Goal: Contribute content: Contribute content

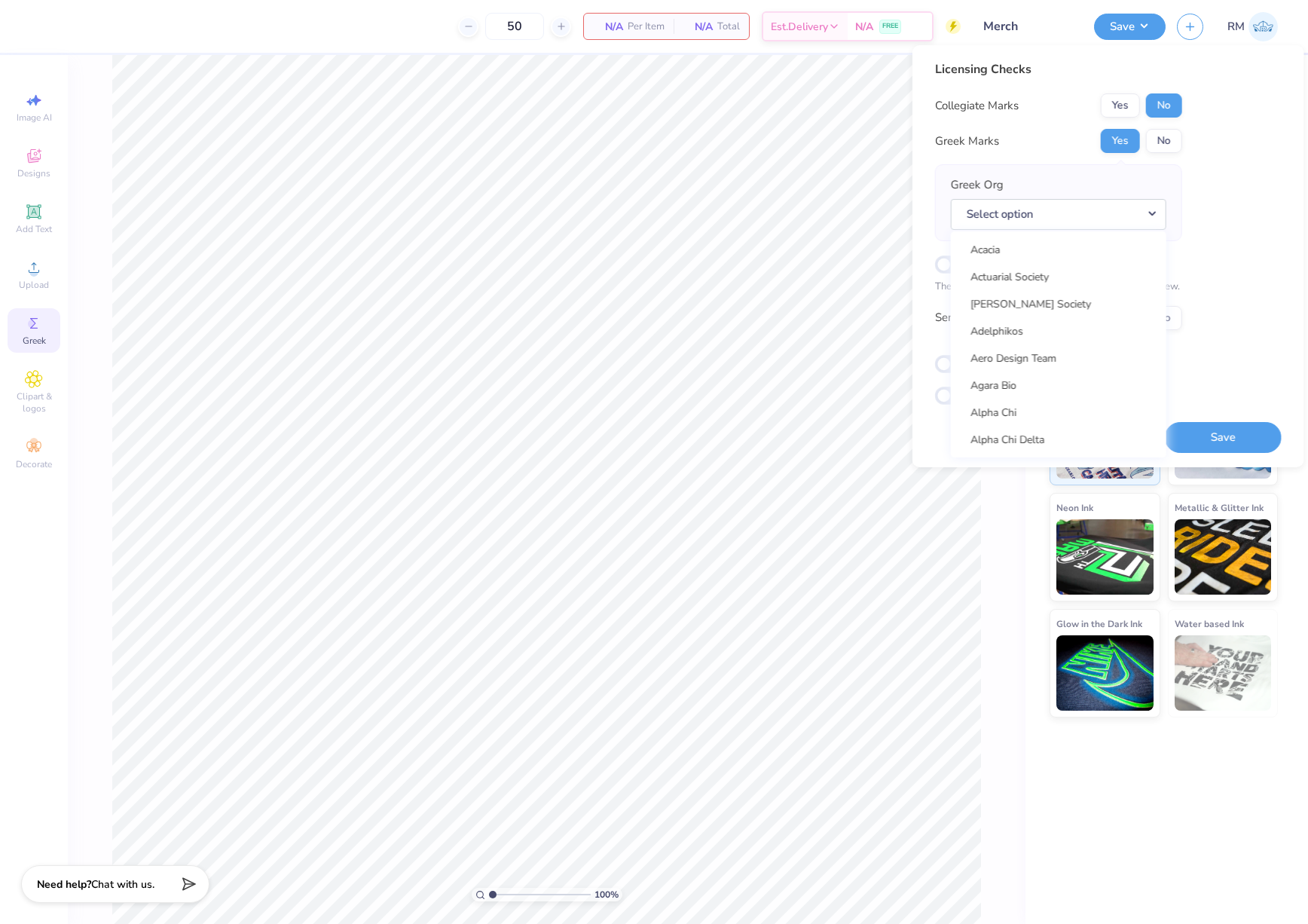
scroll to position [5644, 0]
click at [39, 278] on div "Upload" at bounding box center [34, 275] width 53 height 44
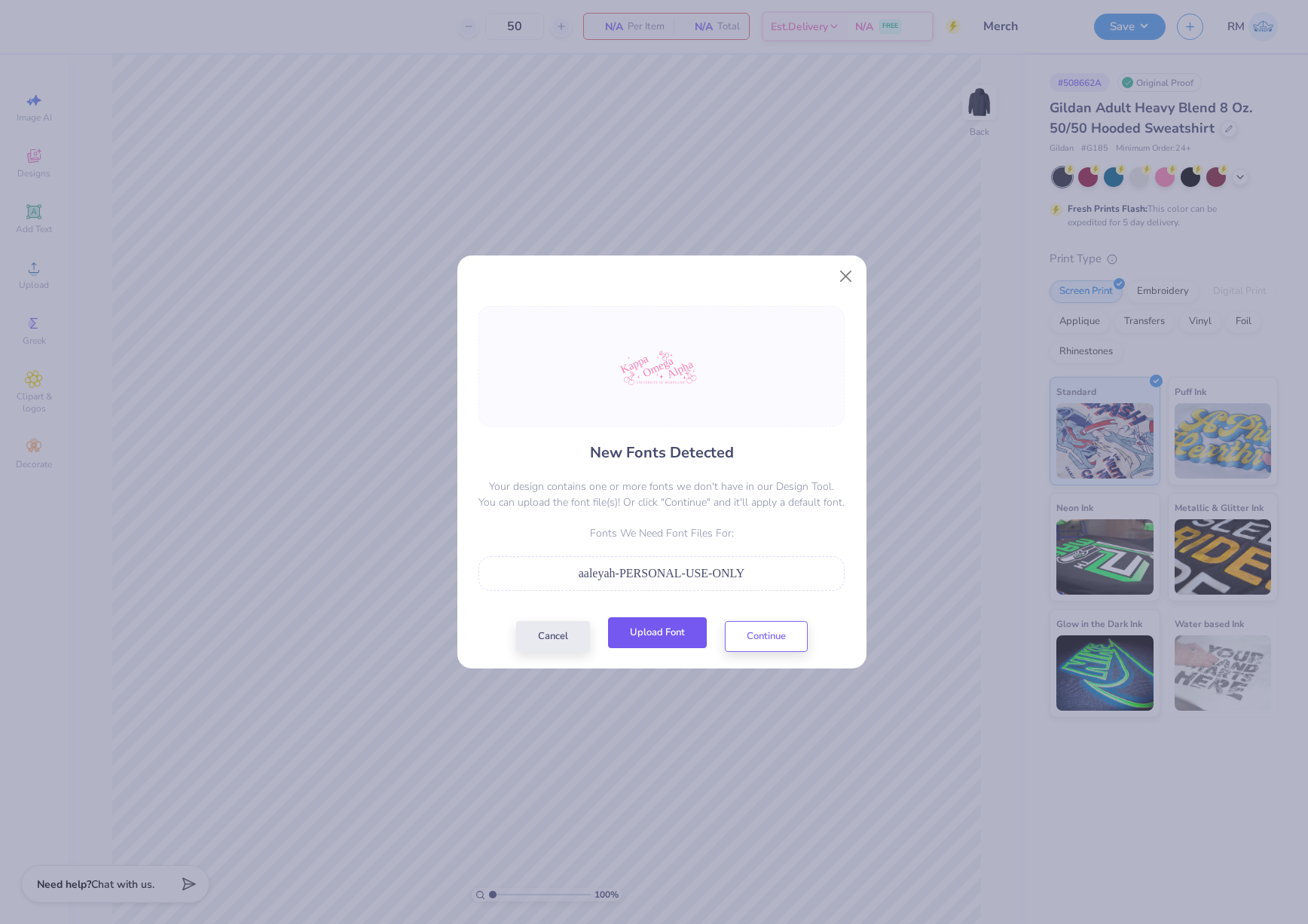
click at [637, 636] on button "Upload Font" at bounding box center [657, 633] width 99 height 31
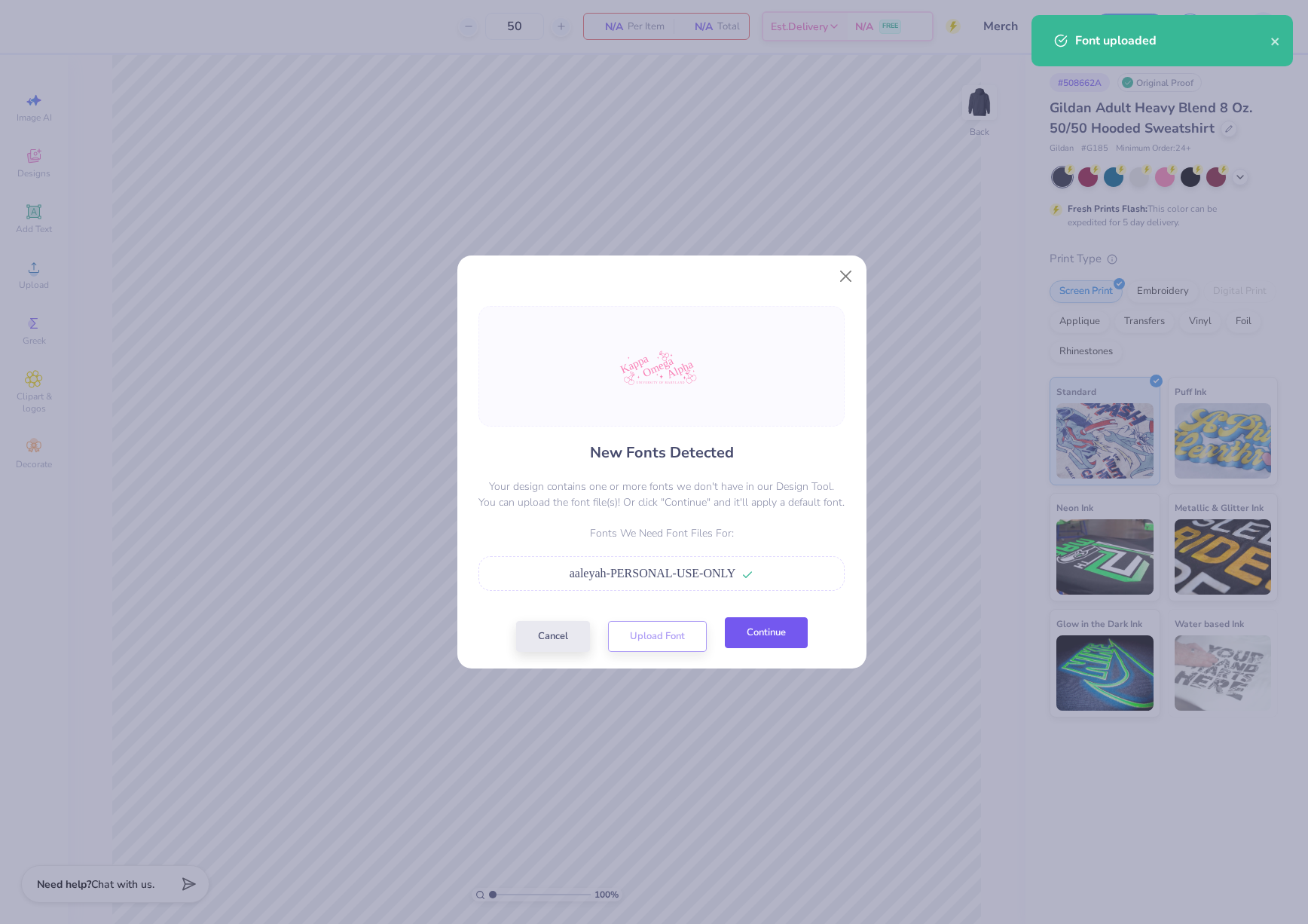
click at [791, 642] on button "Continue" at bounding box center [766, 633] width 83 height 31
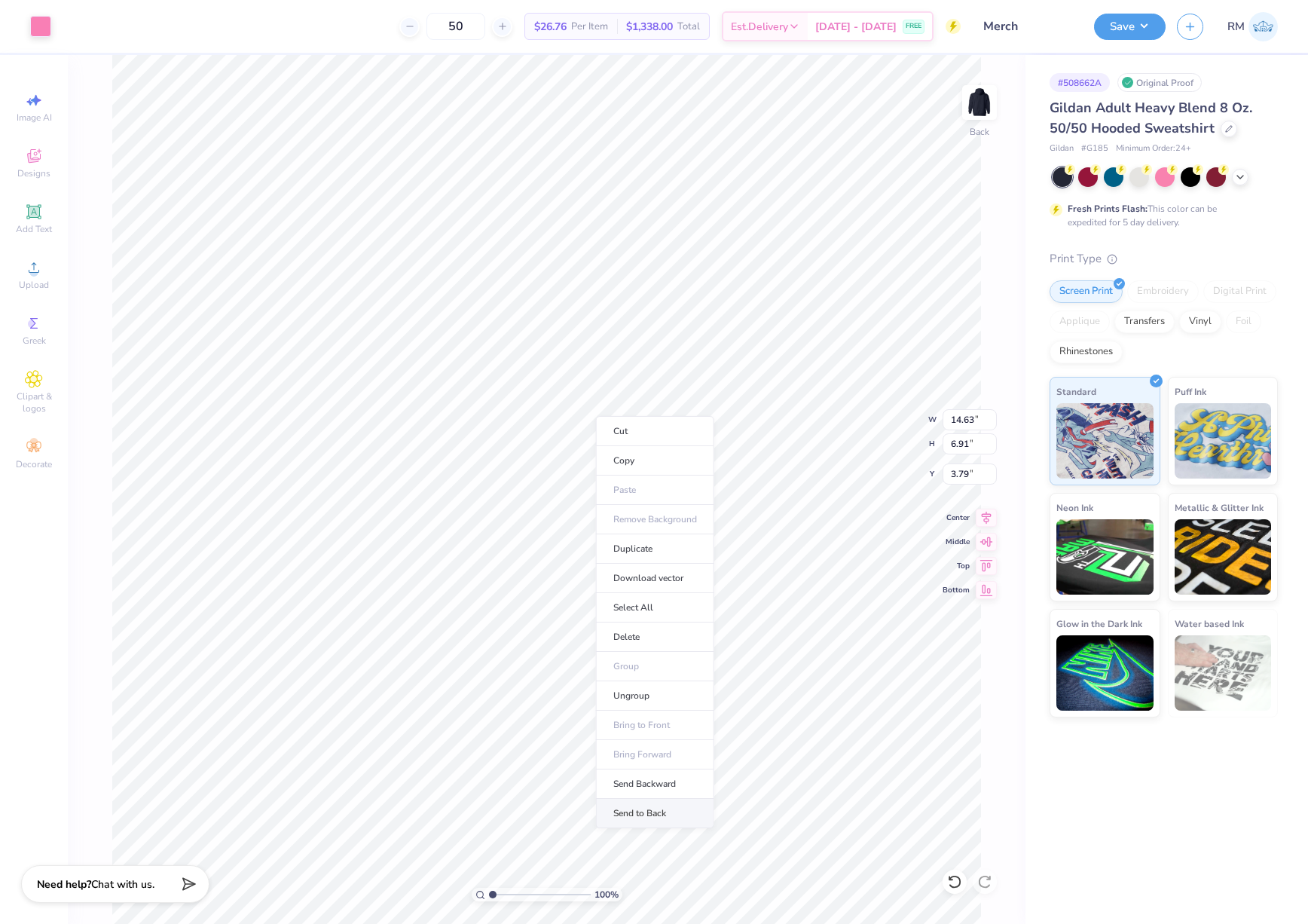
click at [688, 810] on li "Send to Back" at bounding box center [655, 813] width 119 height 29
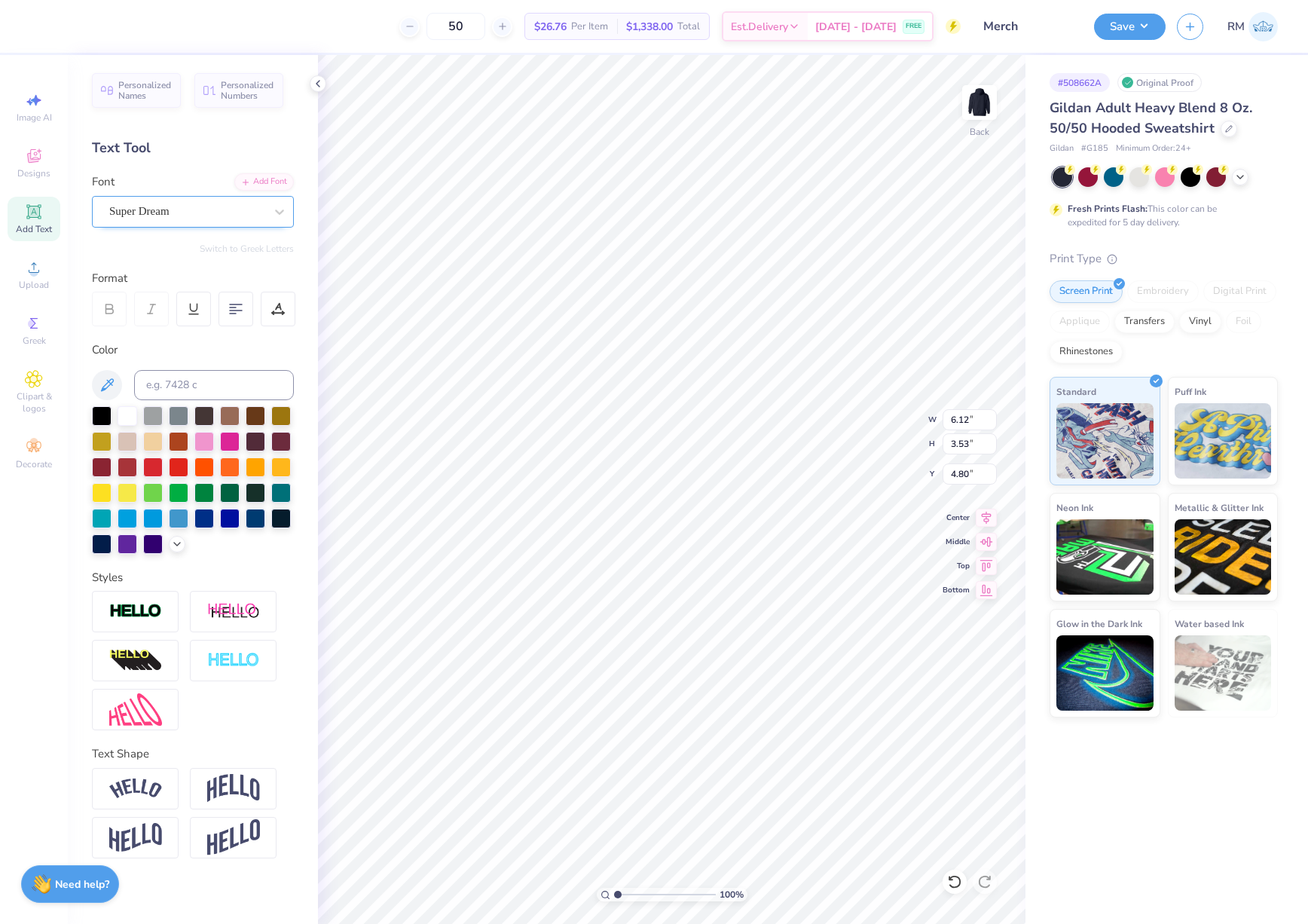
click at [246, 218] on div "Super Dream" at bounding box center [186, 211] width 158 height 23
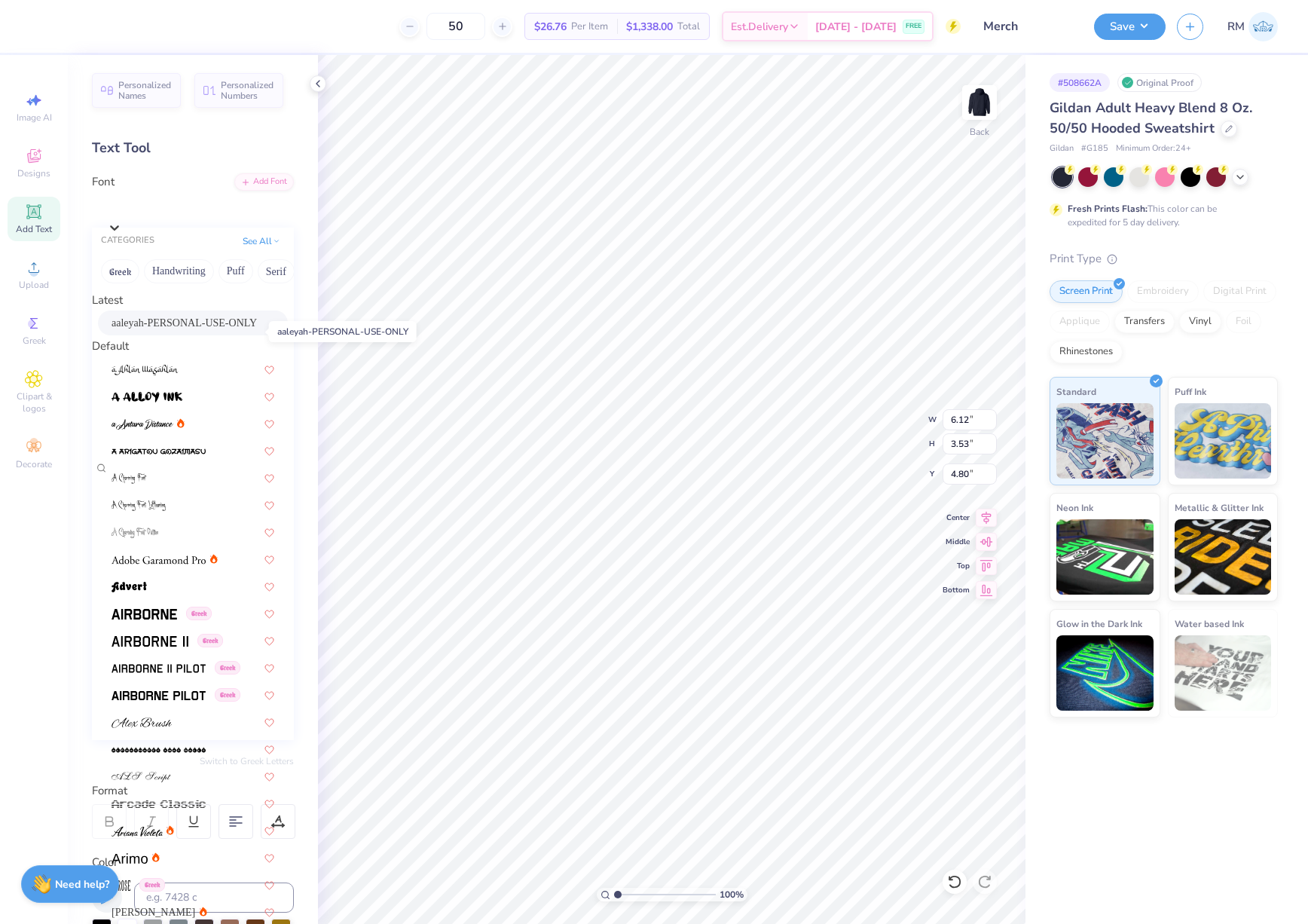
click at [196, 330] on span "aaleyah-PERSONAL-USE-ONLY" at bounding box center [184, 323] width 145 height 16
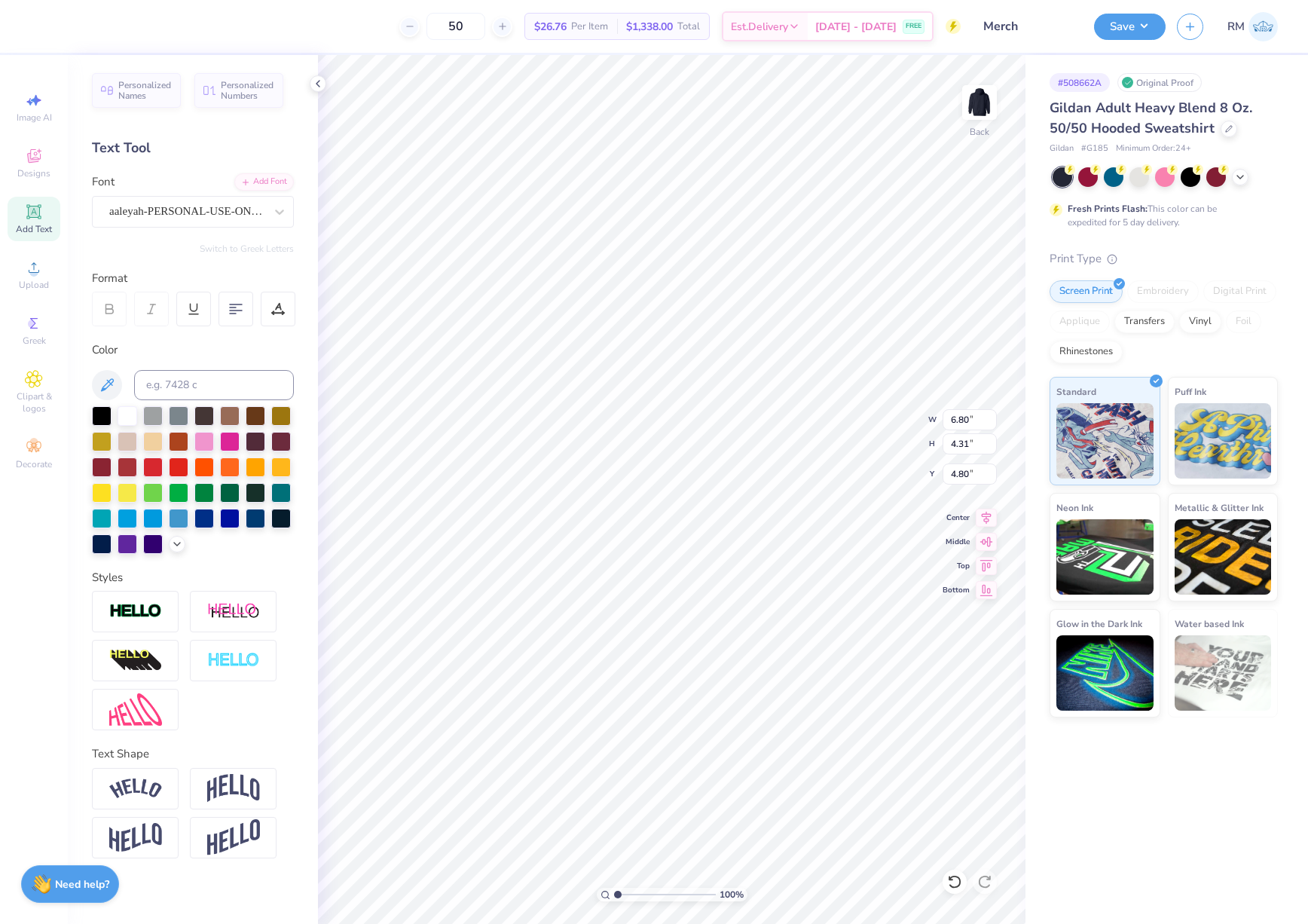
type input "6.80"
type input "4.31"
type input "6.57"
type input "3.71"
type input "5.25"
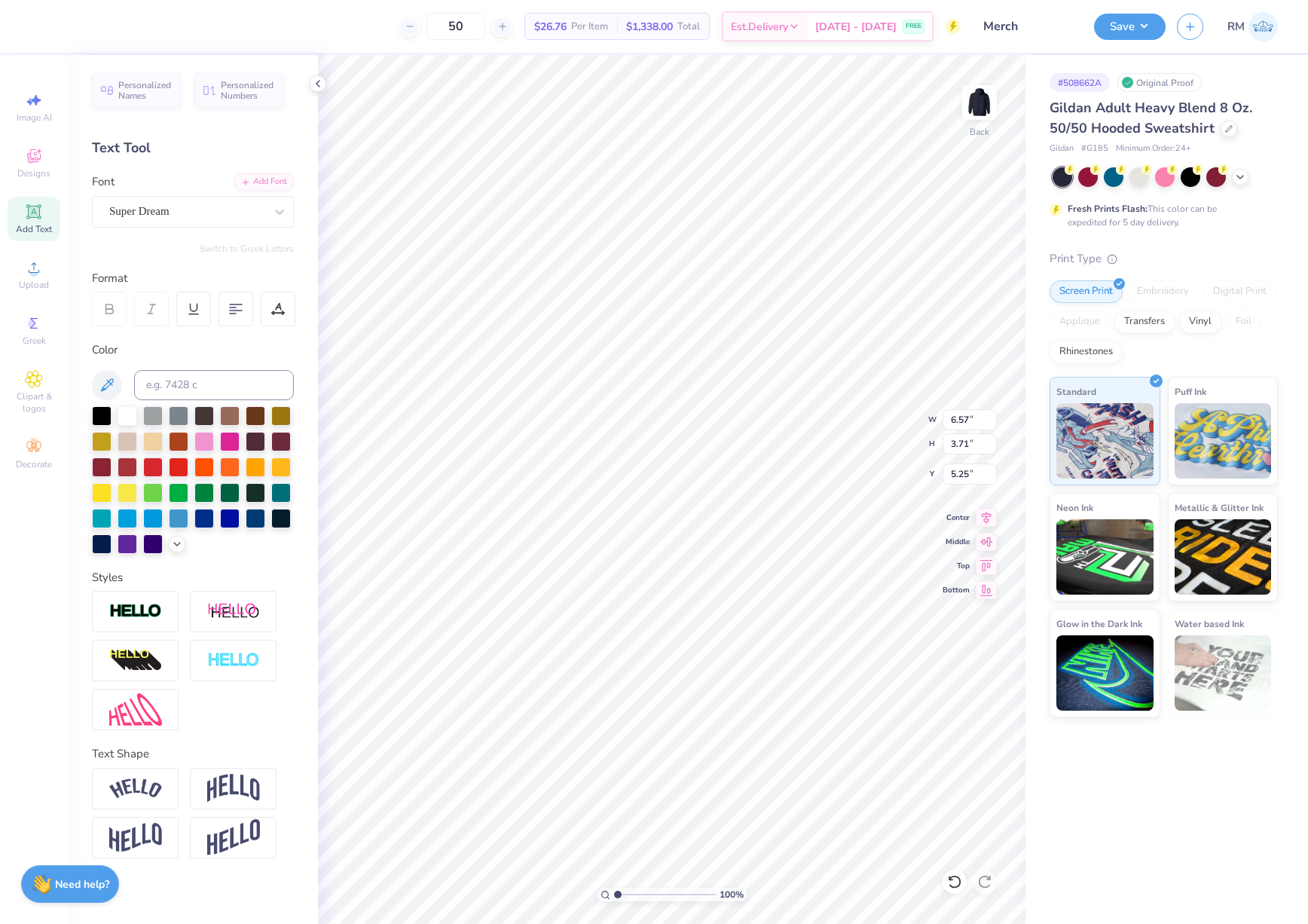
click at [231, 211] on div "Super Dream" at bounding box center [186, 211] width 158 height 23
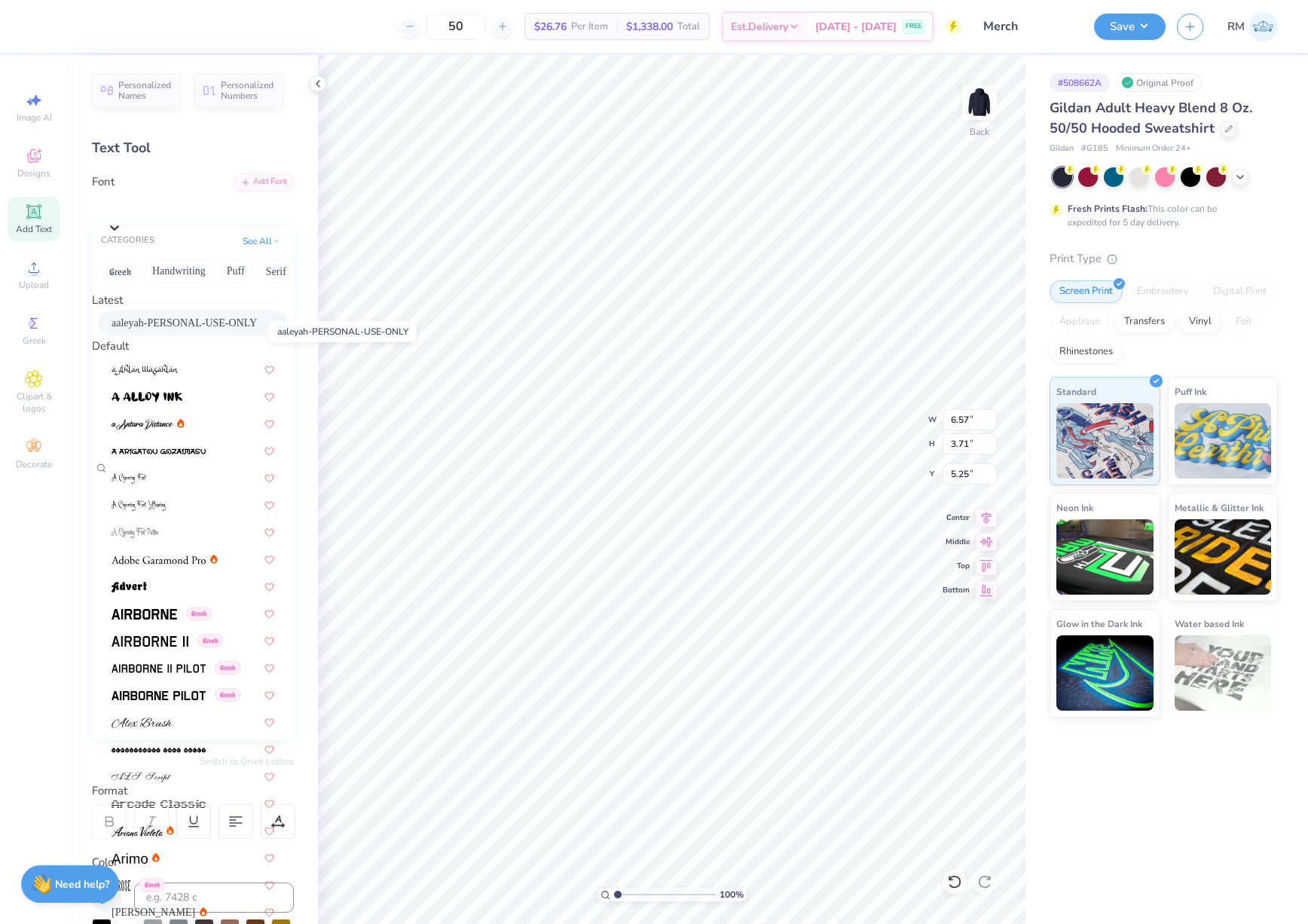
click at [182, 330] on span "aaleyah-PERSONAL-USE-ONLY" at bounding box center [184, 323] width 145 height 16
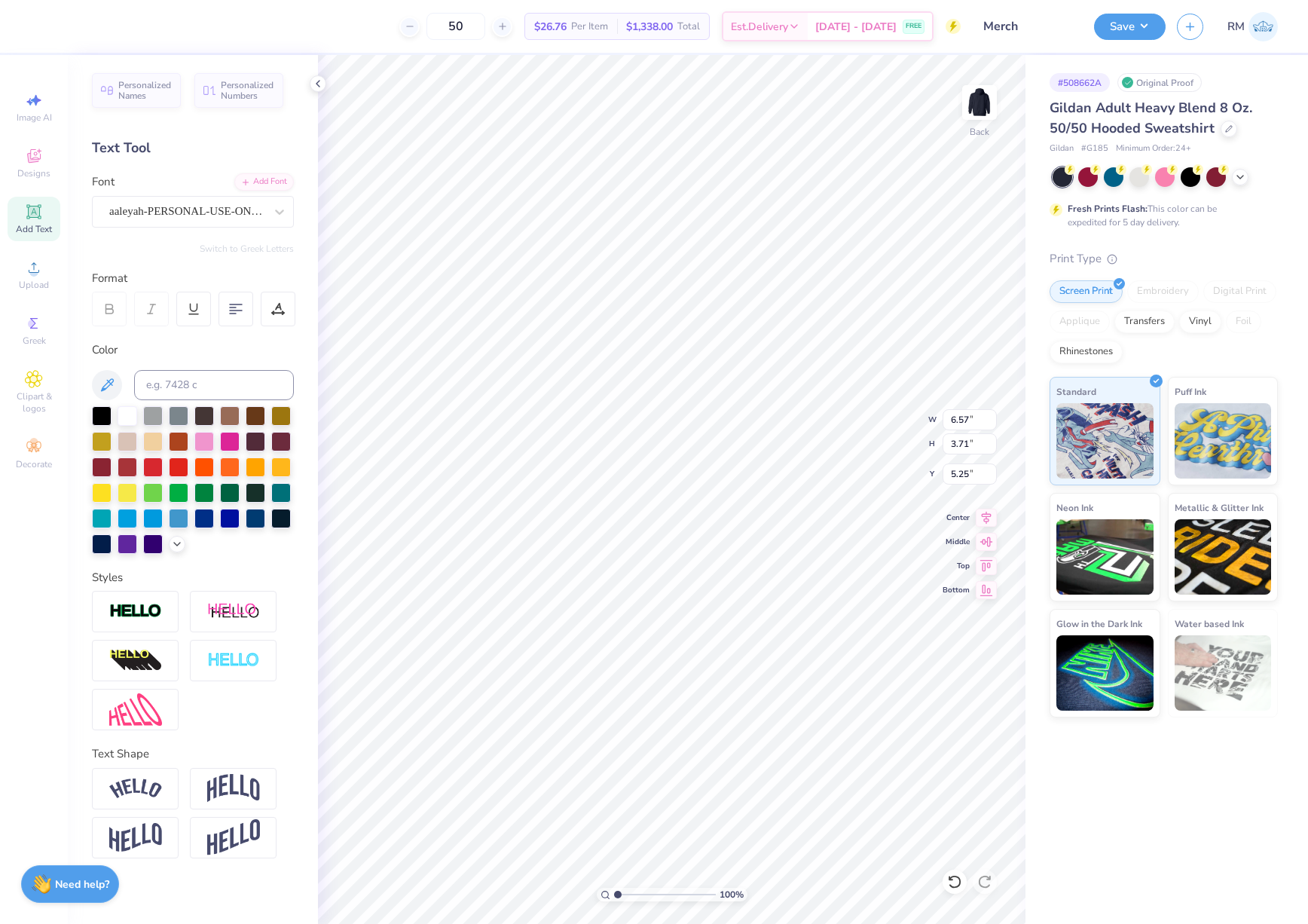
type input "7.02"
type input "4.18"
type input "5.61"
type input "5.53"
type input "3.38"
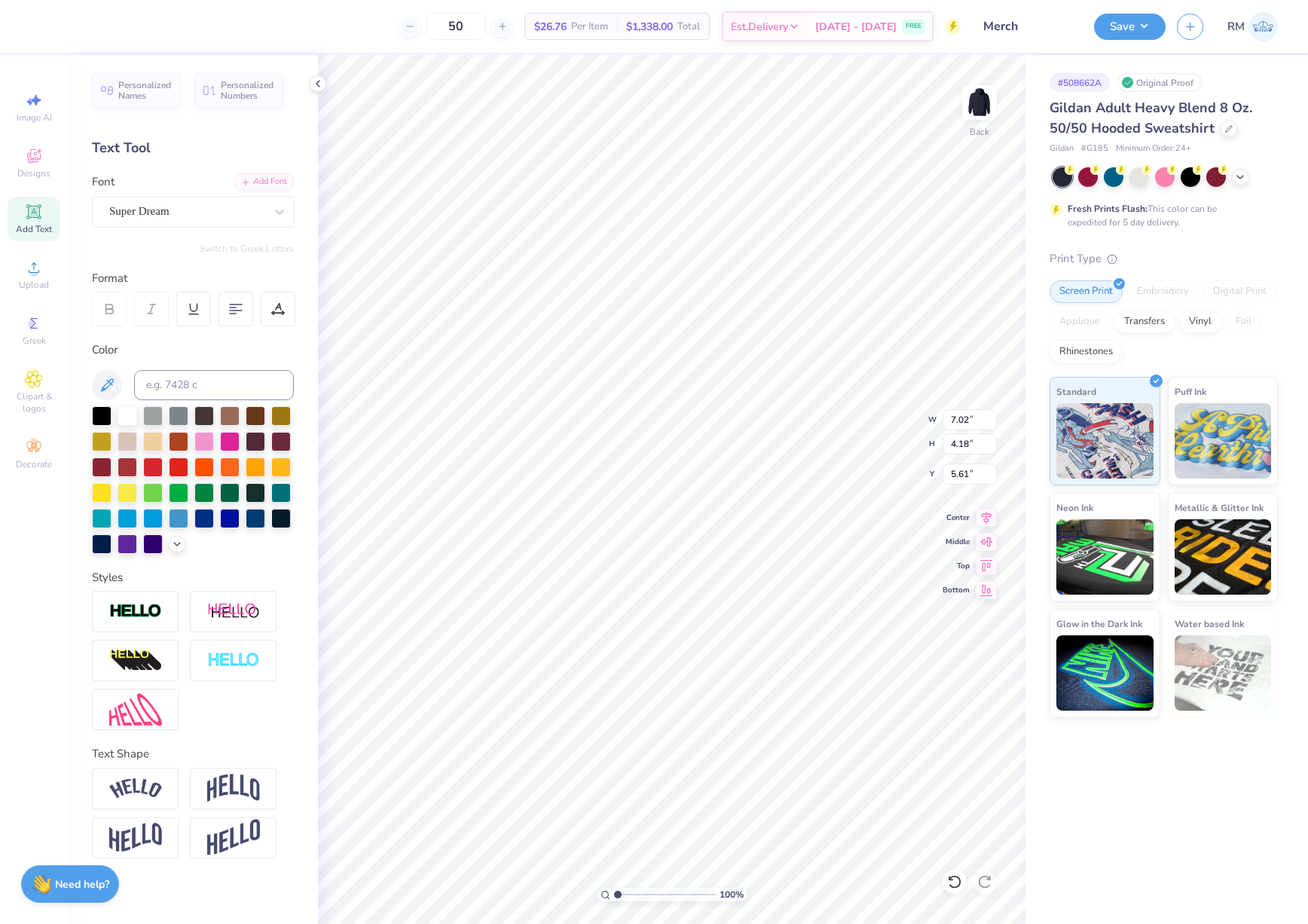
type input "5.93"
click at [205, 224] on div "Super Dream" at bounding box center [193, 211] width 201 height 32
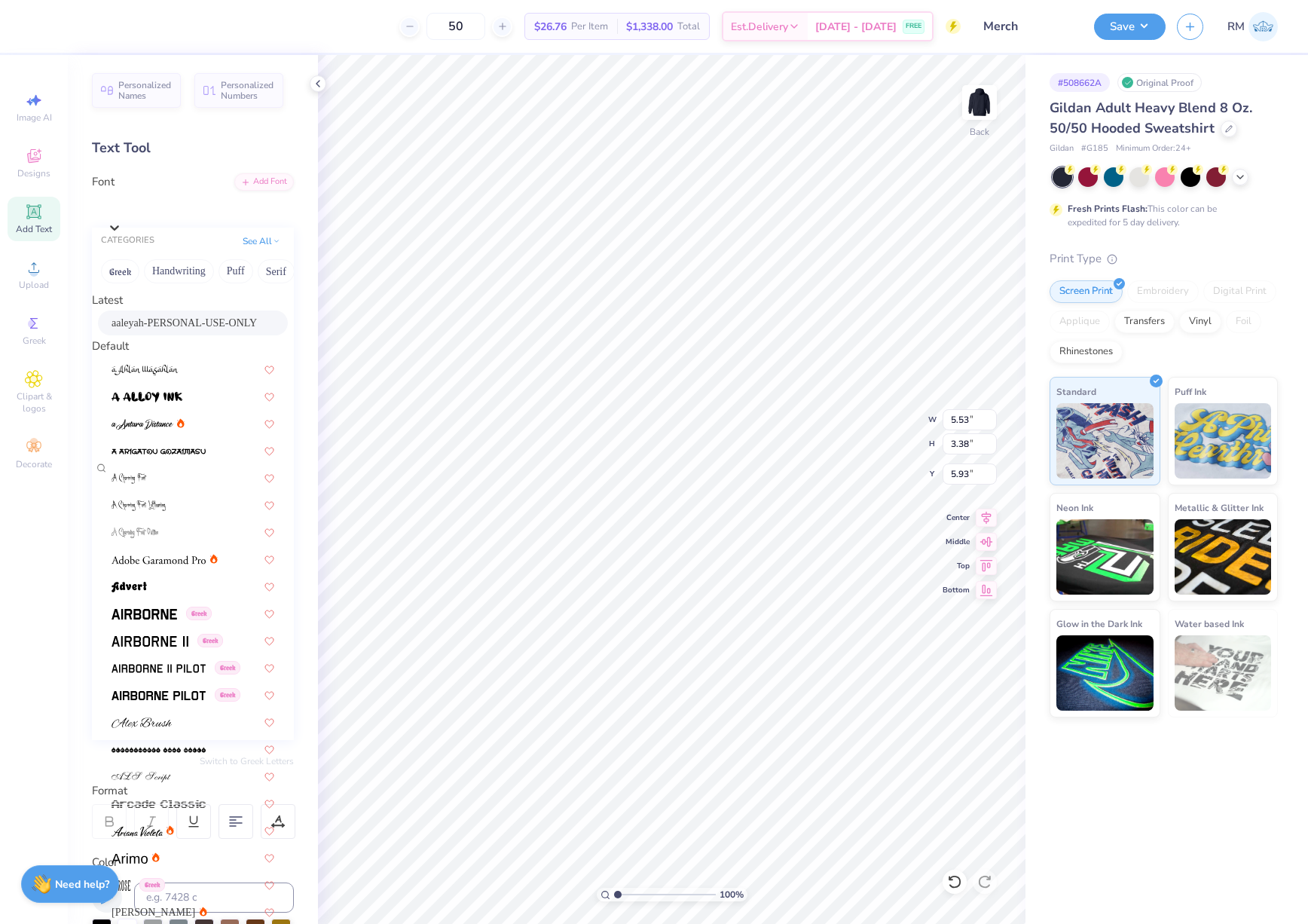
click at [211, 309] on div "Latest" at bounding box center [193, 300] width 201 height 17
click at [209, 325] on span "aaleyah-PERSONAL-USE-ONLY" at bounding box center [184, 323] width 145 height 16
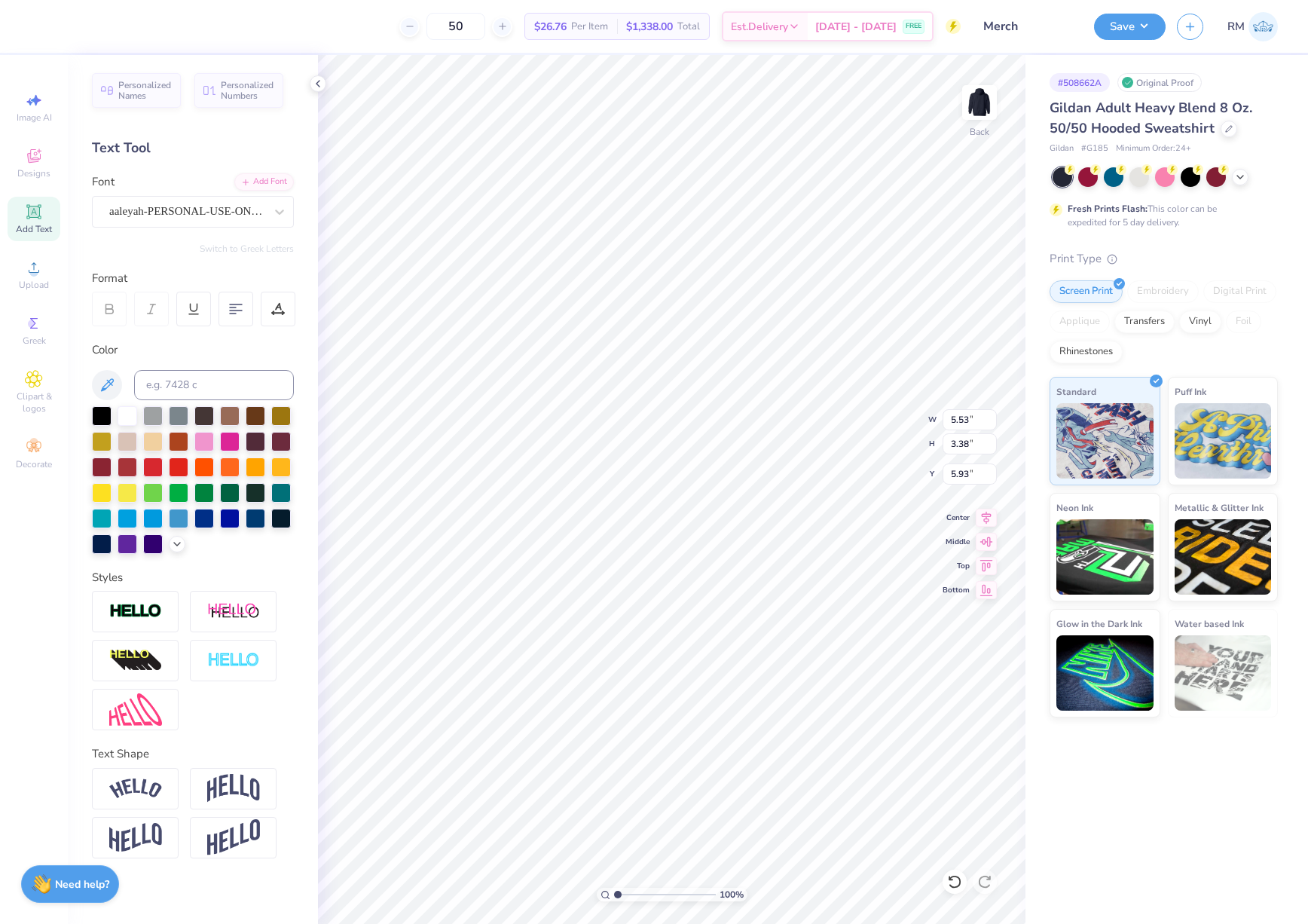
type input "5.67"
type input "3.68"
type input "5.99"
click at [217, 209] on div "Super Dream" at bounding box center [186, 211] width 158 height 23
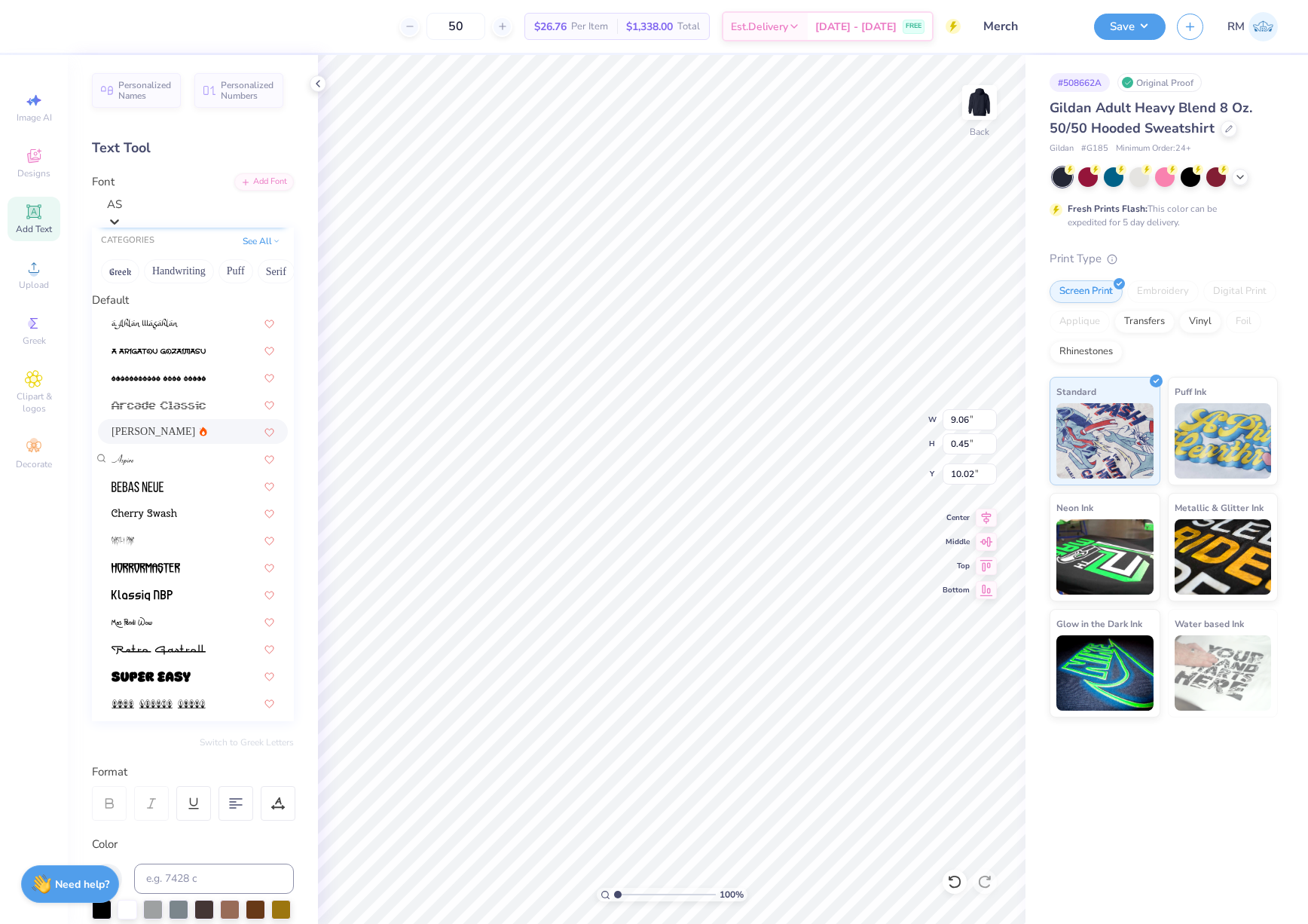
click at [193, 439] on div "[PERSON_NAME]" at bounding box center [193, 431] width 163 height 16
type input "AS"
type input "9.27"
type input "0.40"
type input "10.07"
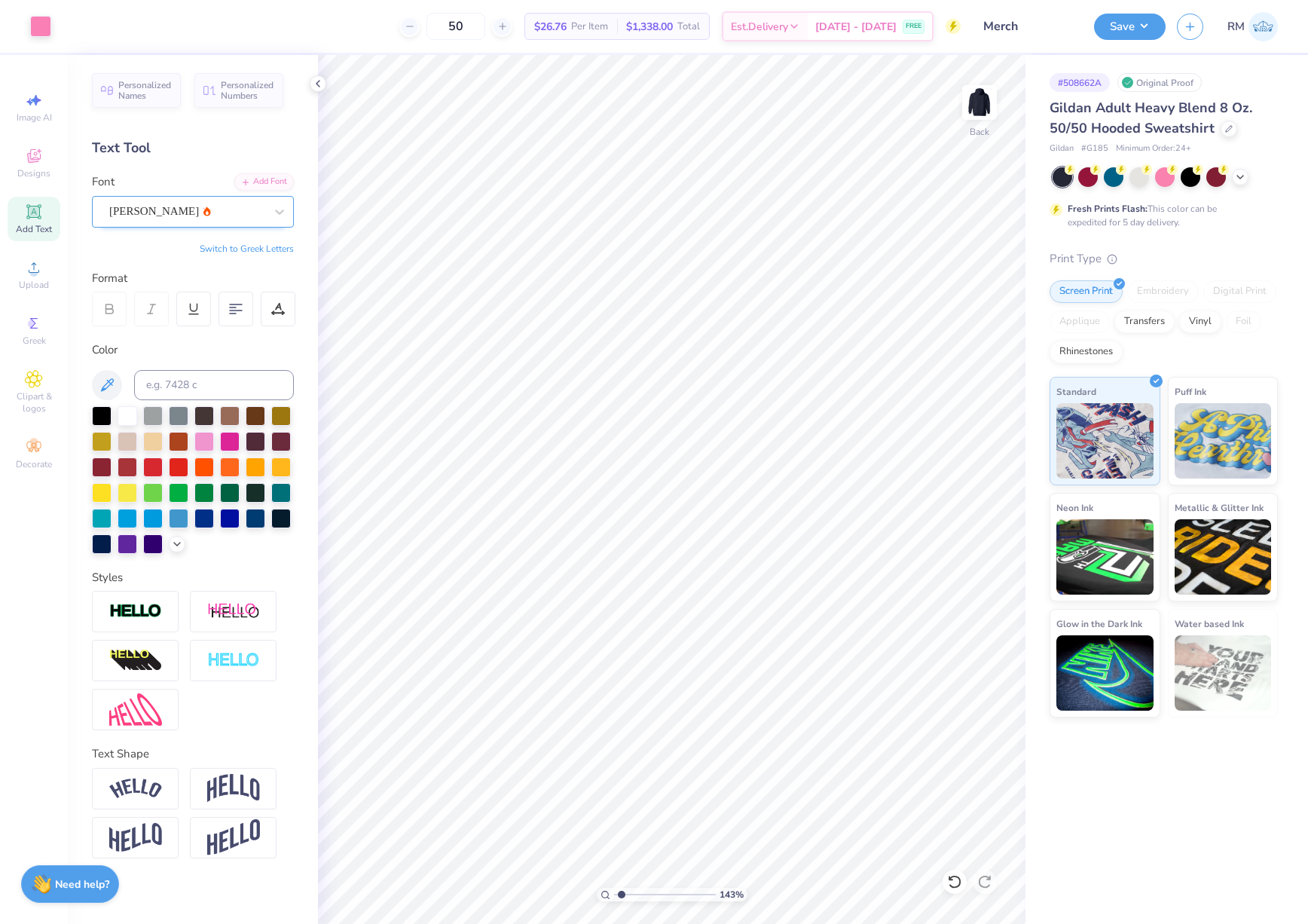
type input "1.43"
click at [622, 895] on input "range" at bounding box center [664, 894] width 102 height 14
type input "5.67"
type input "3.68"
type input "5.99"
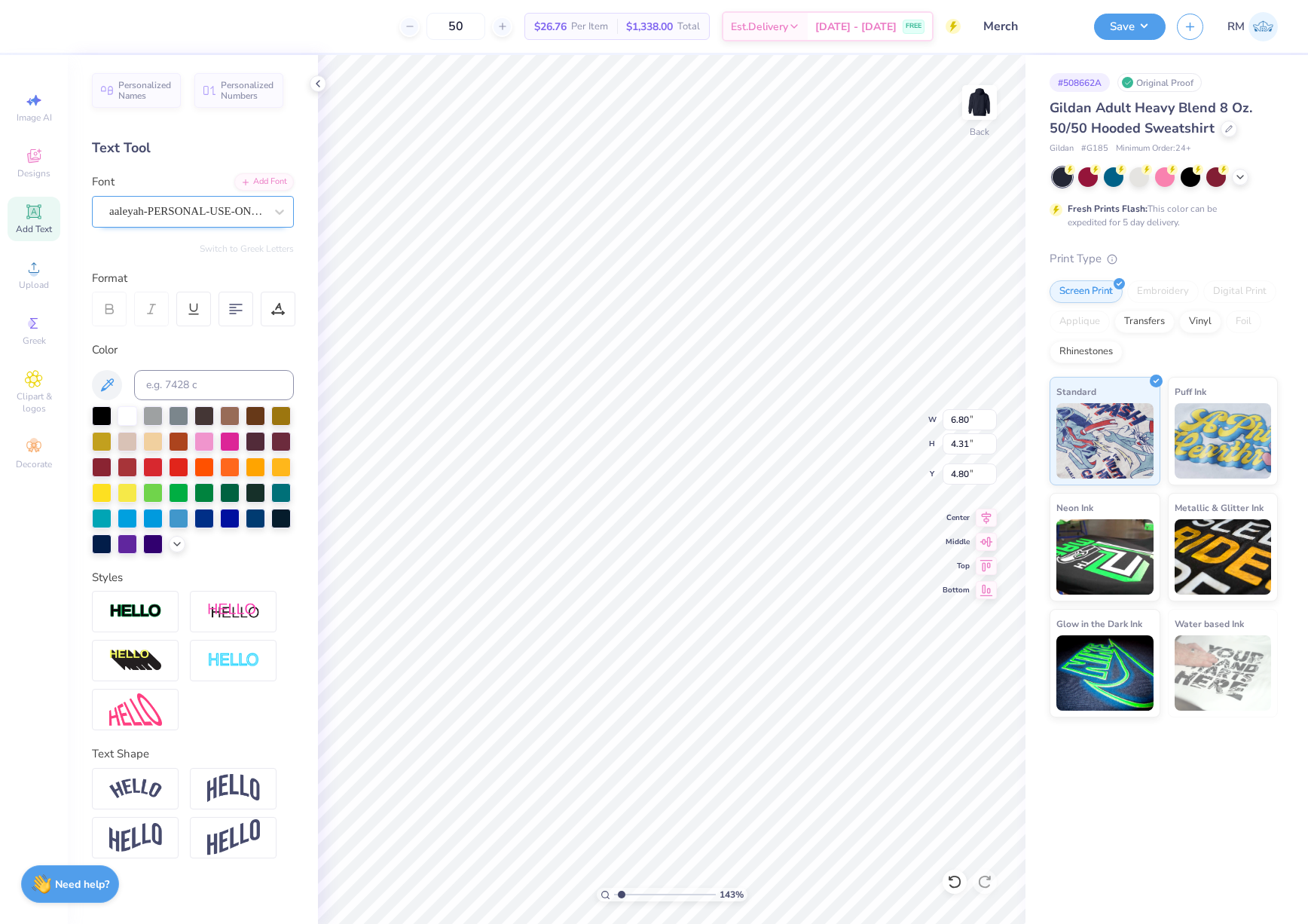
type input "11.20"
type input "4.99"
type input "15.50"
click at [970, 426] on input "15.51" at bounding box center [970, 419] width 55 height 21
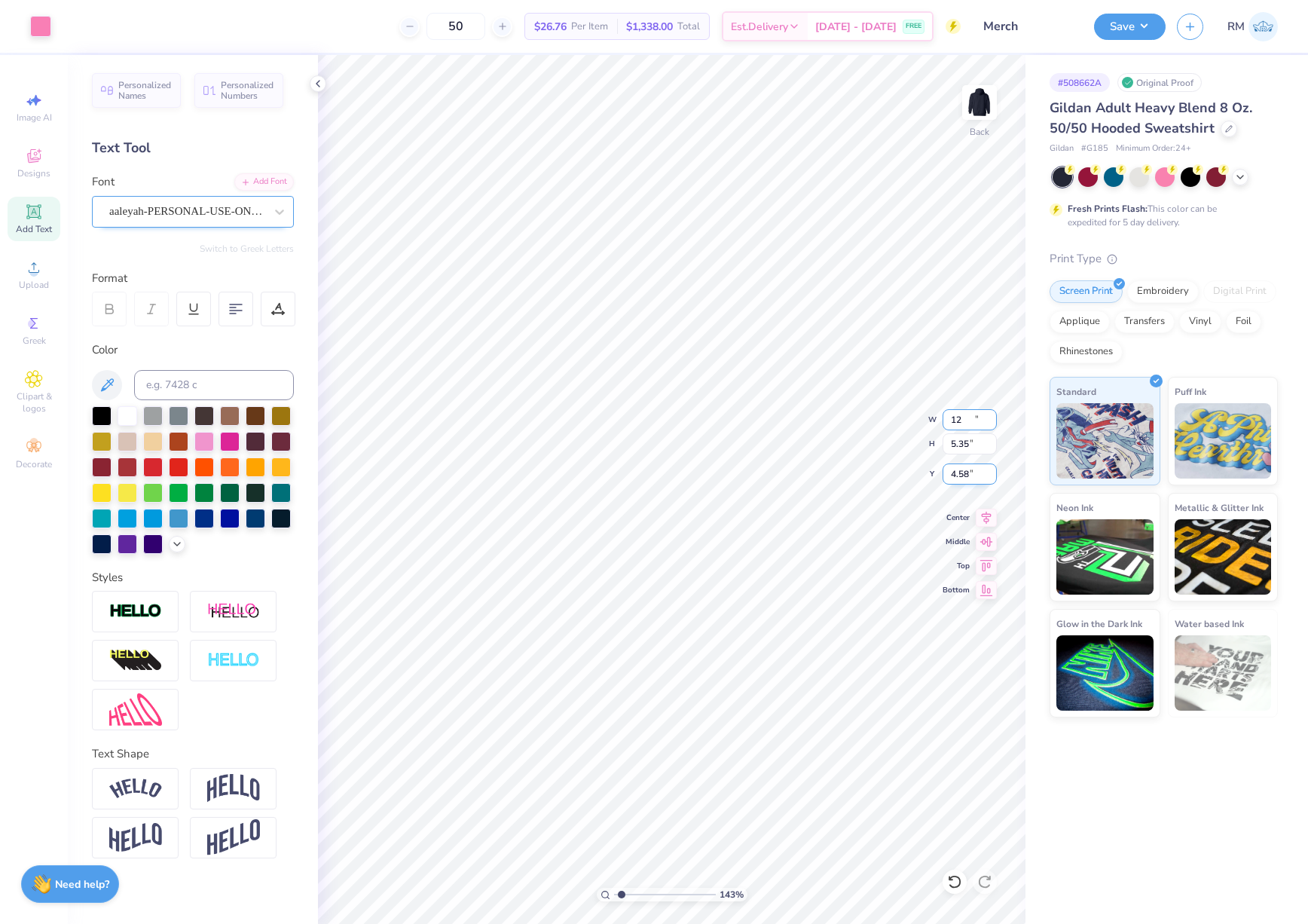
type input "12.00"
type input "5.35"
click at [961, 483] on input "4.58" at bounding box center [970, 474] width 55 height 21
type input "3.00"
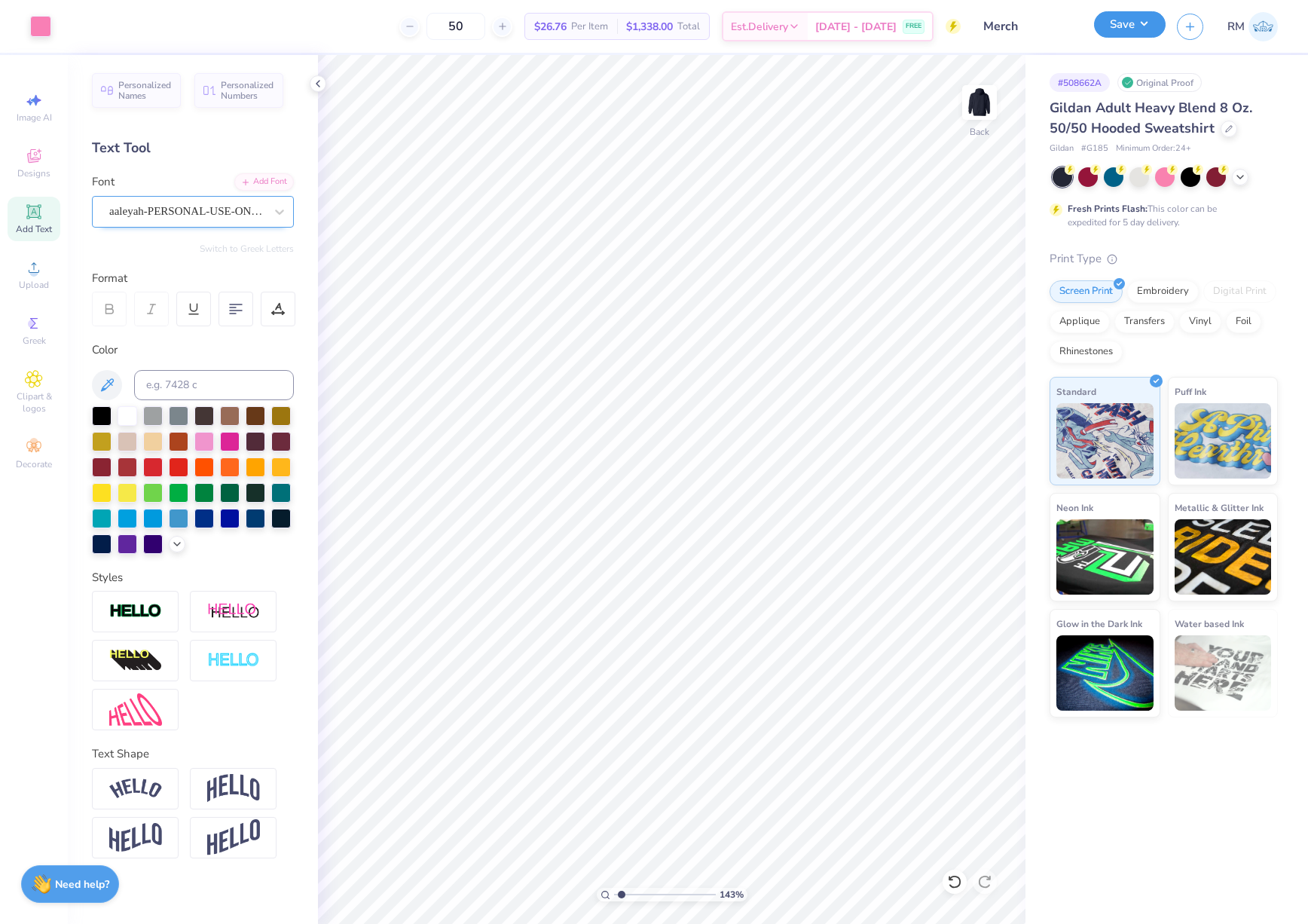
click at [1136, 29] on button "Save" at bounding box center [1130, 24] width 72 height 26
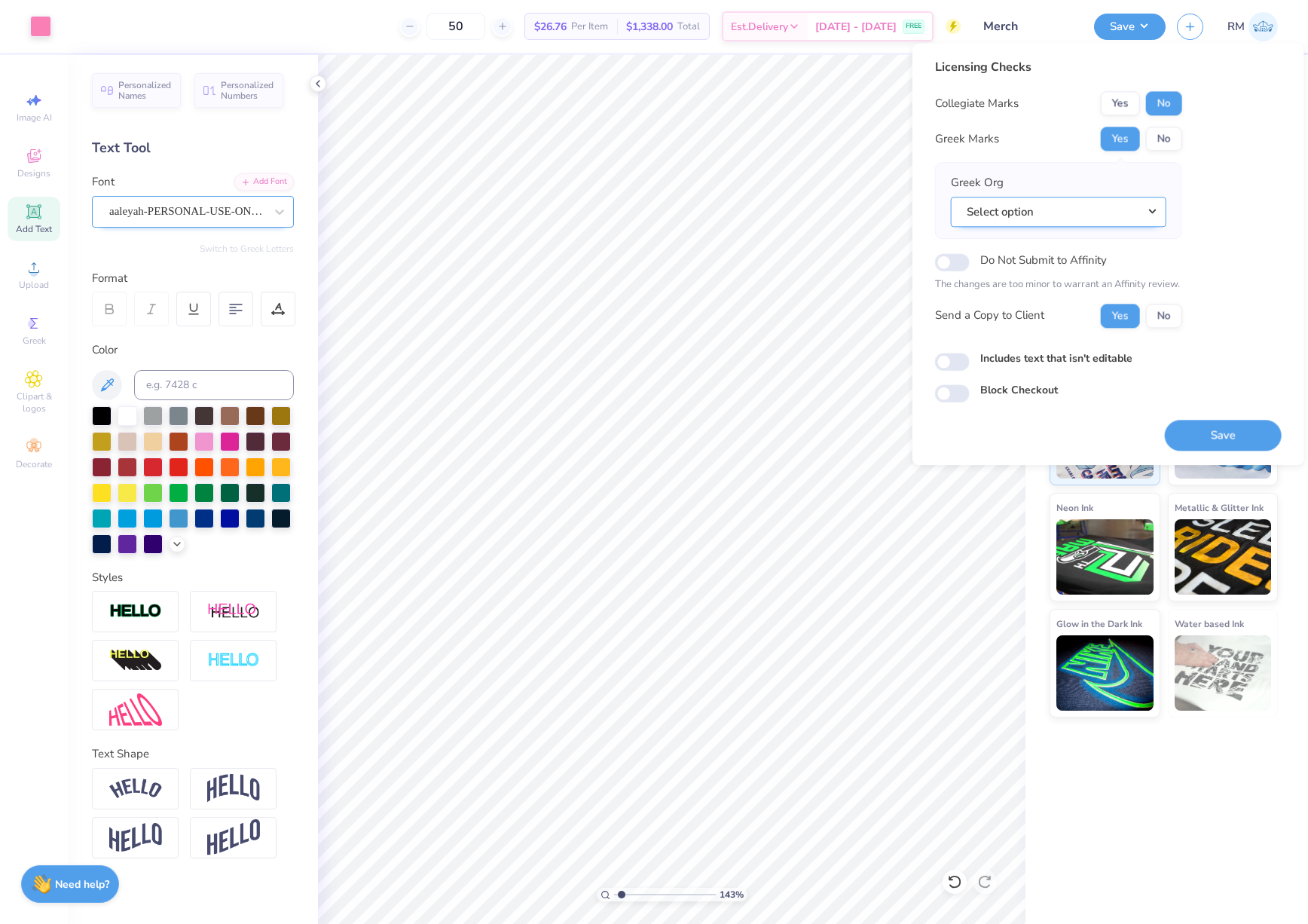
click at [1086, 226] on button "Select option" at bounding box center [1059, 212] width 215 height 31
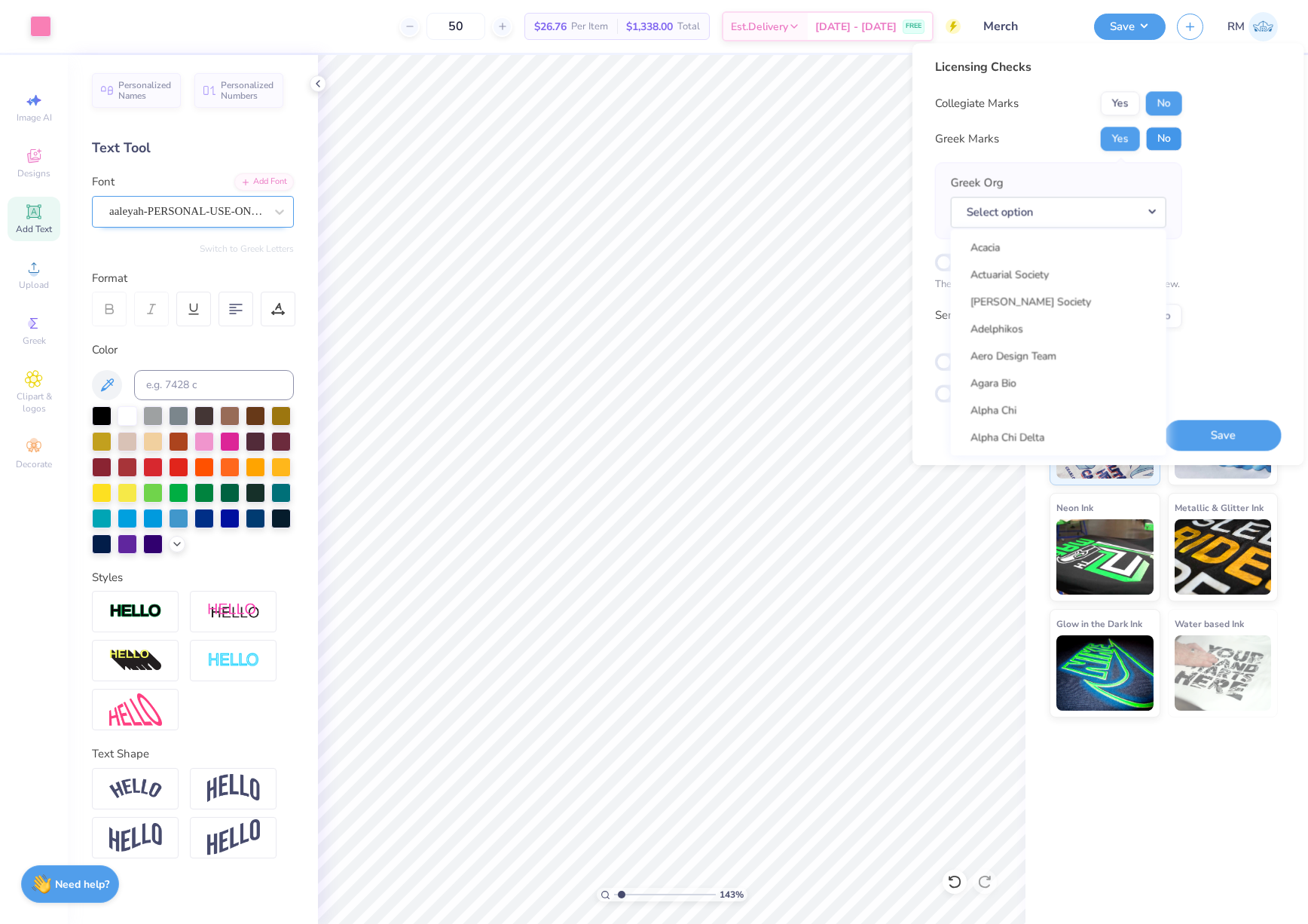
click at [1160, 140] on button "No" at bounding box center [1164, 138] width 36 height 24
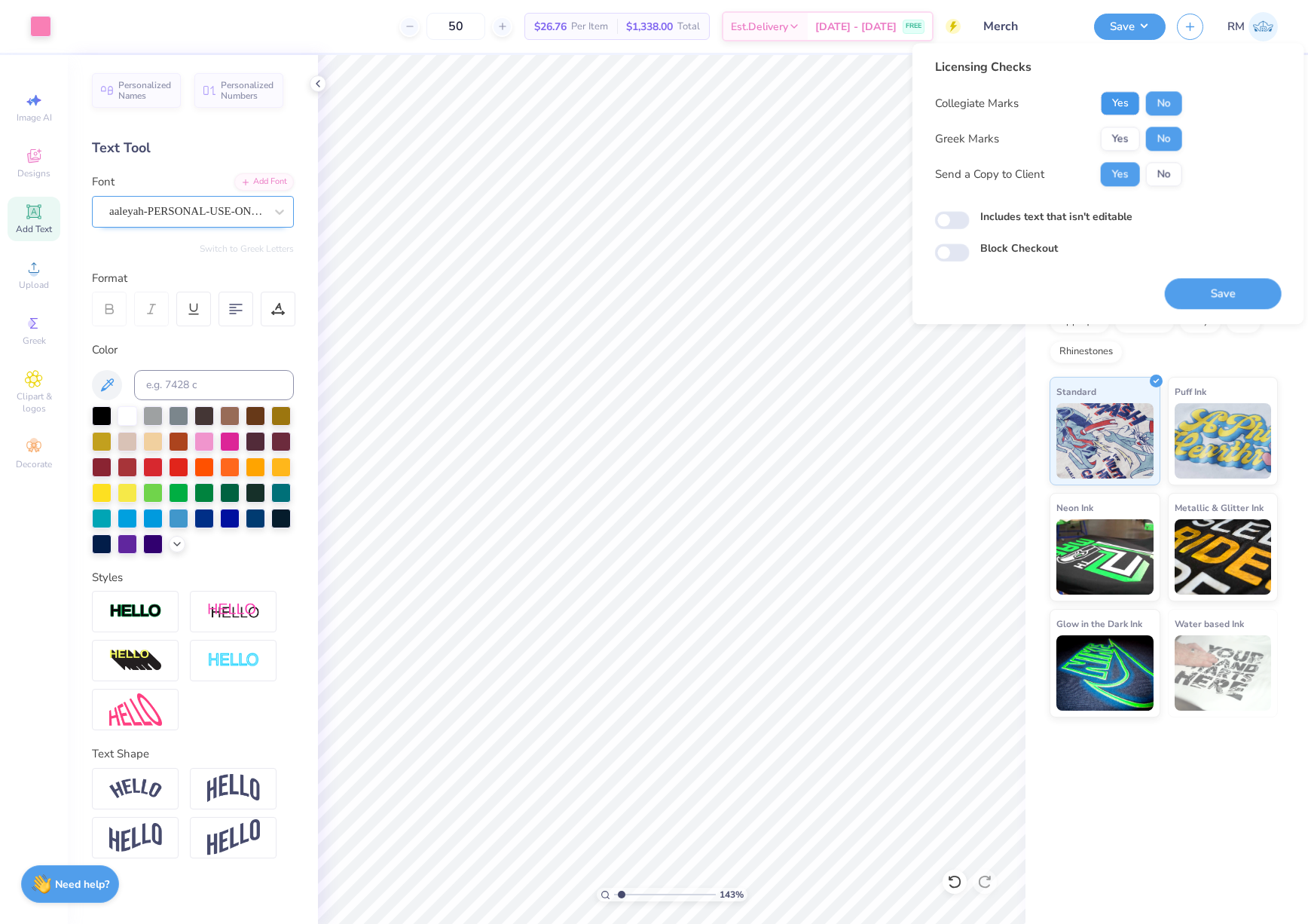
click at [1118, 103] on button "Yes" at bounding box center [1120, 103] width 39 height 24
click at [1219, 295] on button "Save" at bounding box center [1223, 294] width 117 height 31
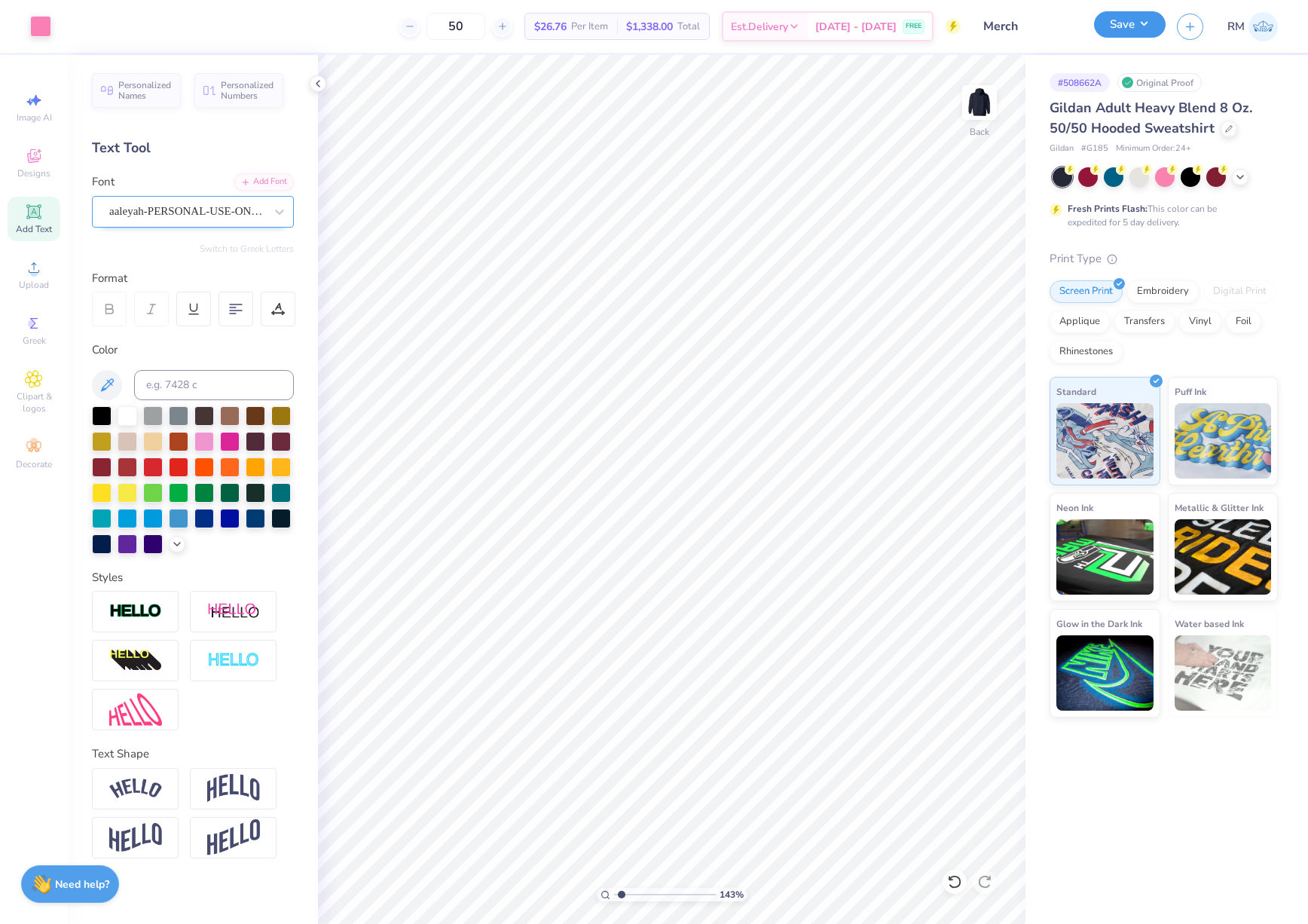
click at [1113, 20] on button "Save" at bounding box center [1130, 24] width 72 height 26
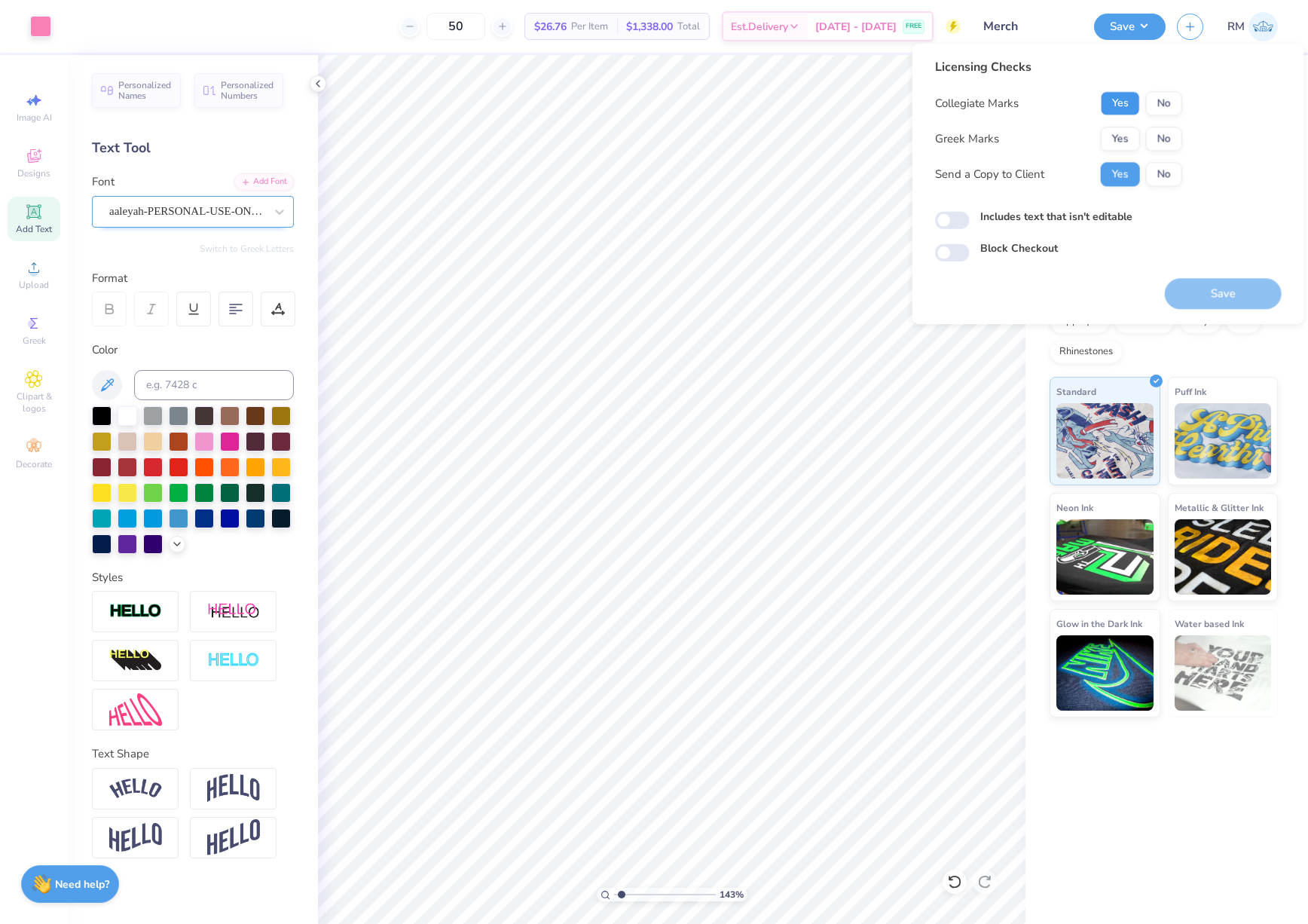
click at [1109, 109] on button "Yes" at bounding box center [1120, 103] width 39 height 24
click at [1117, 138] on button "Yes" at bounding box center [1120, 138] width 39 height 24
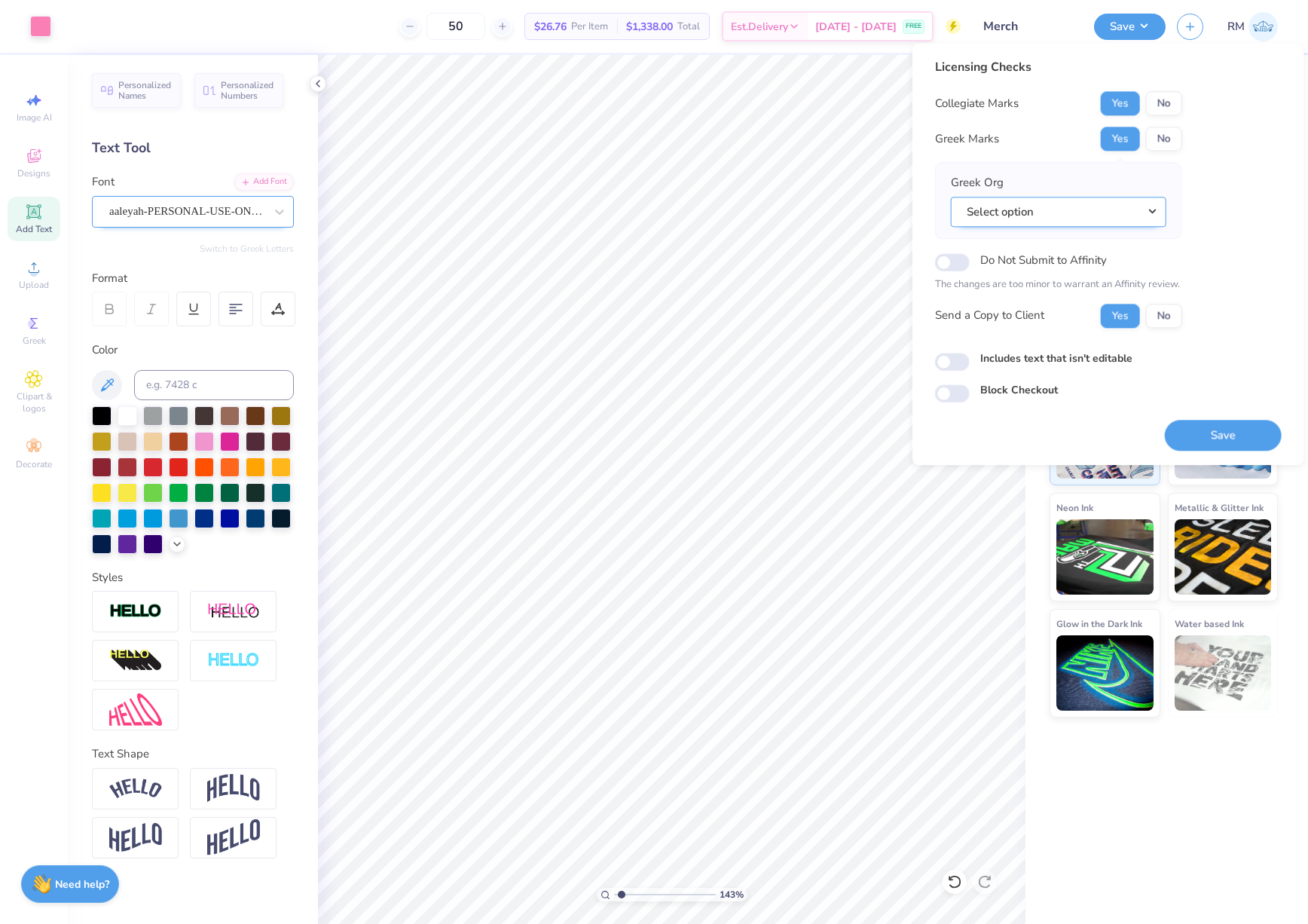
click at [1076, 207] on button "Select option" at bounding box center [1059, 212] width 215 height 31
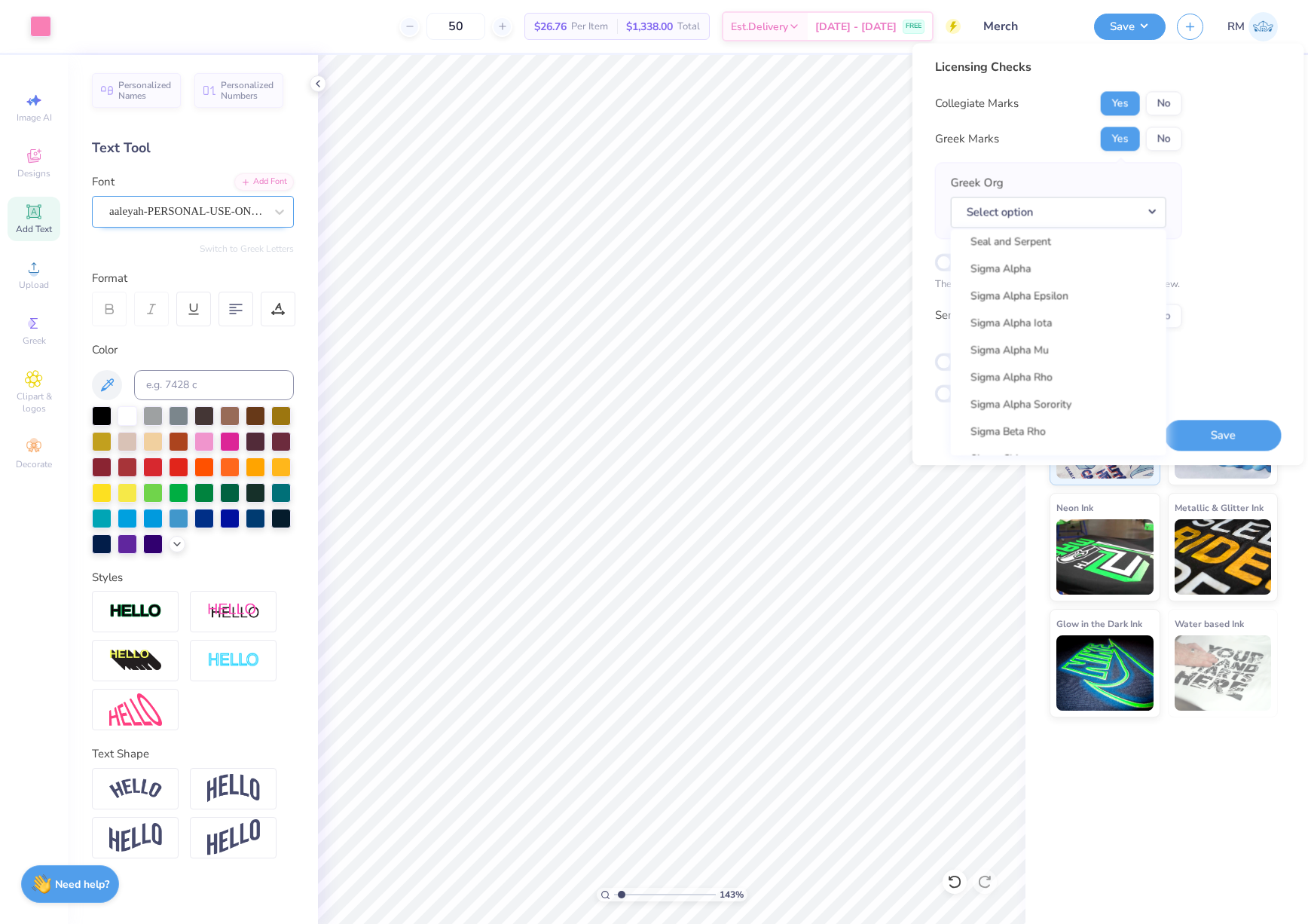
scroll to position [9362, 0]
click at [1085, 214] on button "Select option" at bounding box center [1059, 212] width 215 height 31
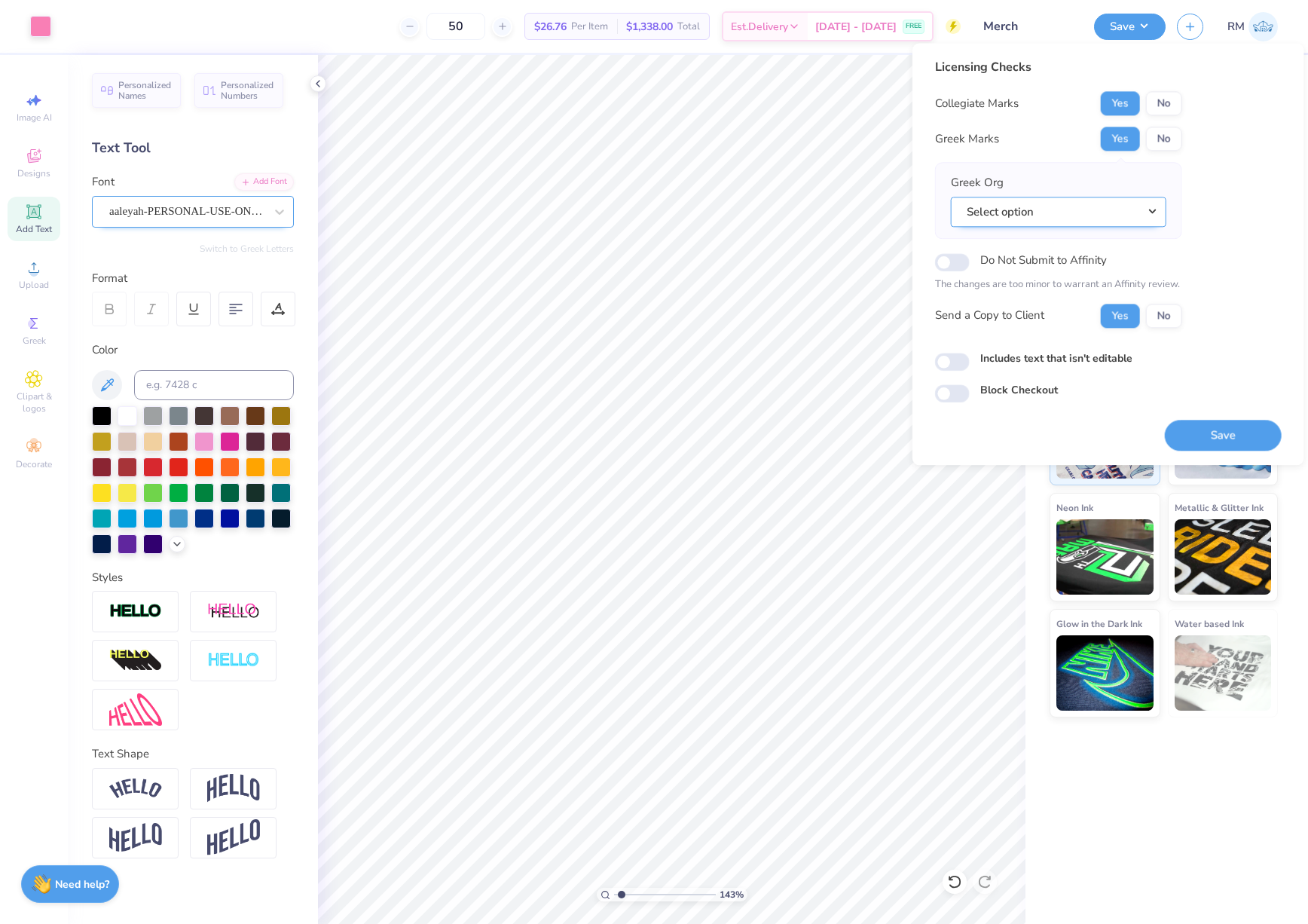
click at [1085, 214] on button "Select option" at bounding box center [1059, 212] width 215 height 31
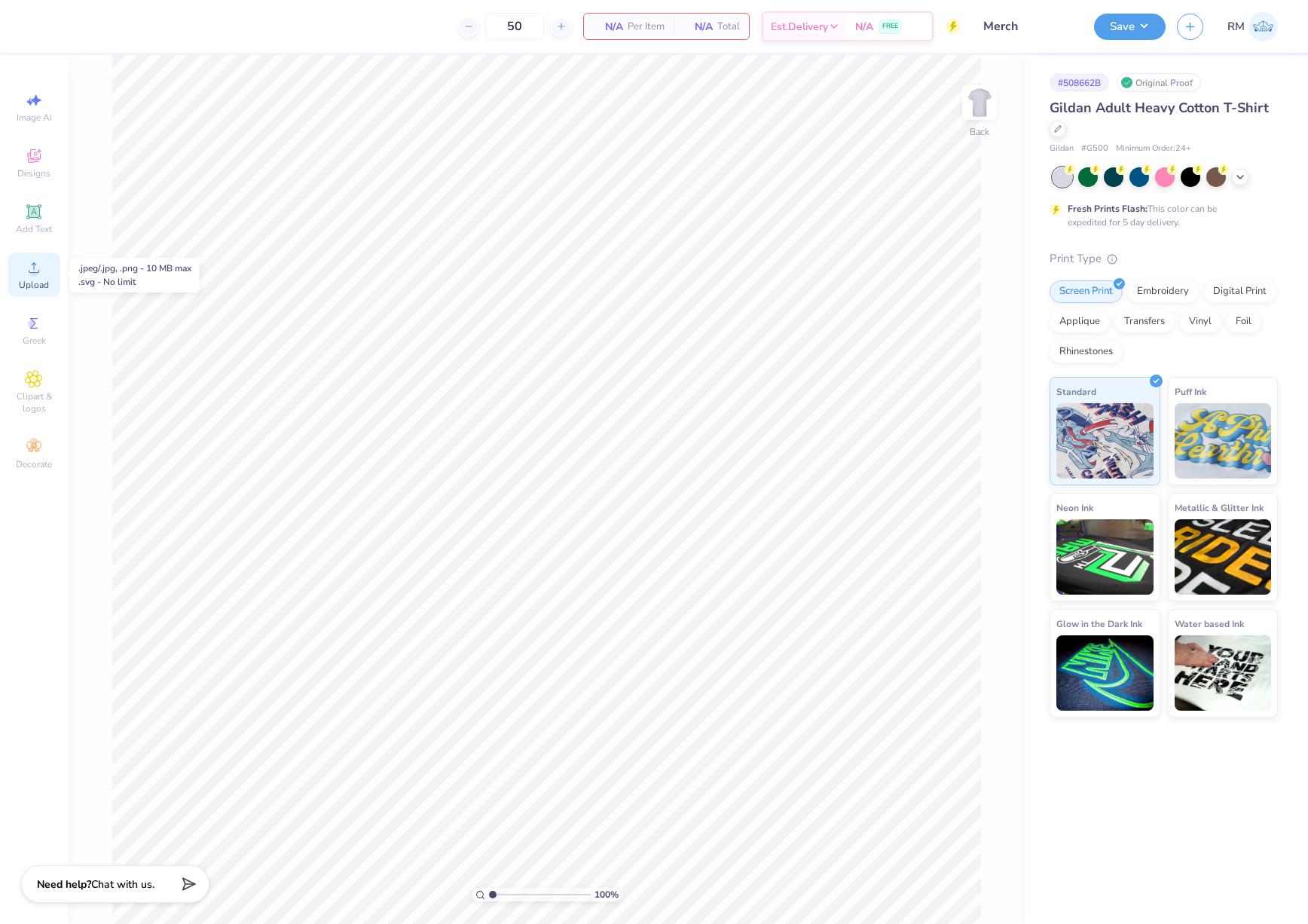
click at [40, 280] on span "Upload" at bounding box center [33, 284] width 30 height 12
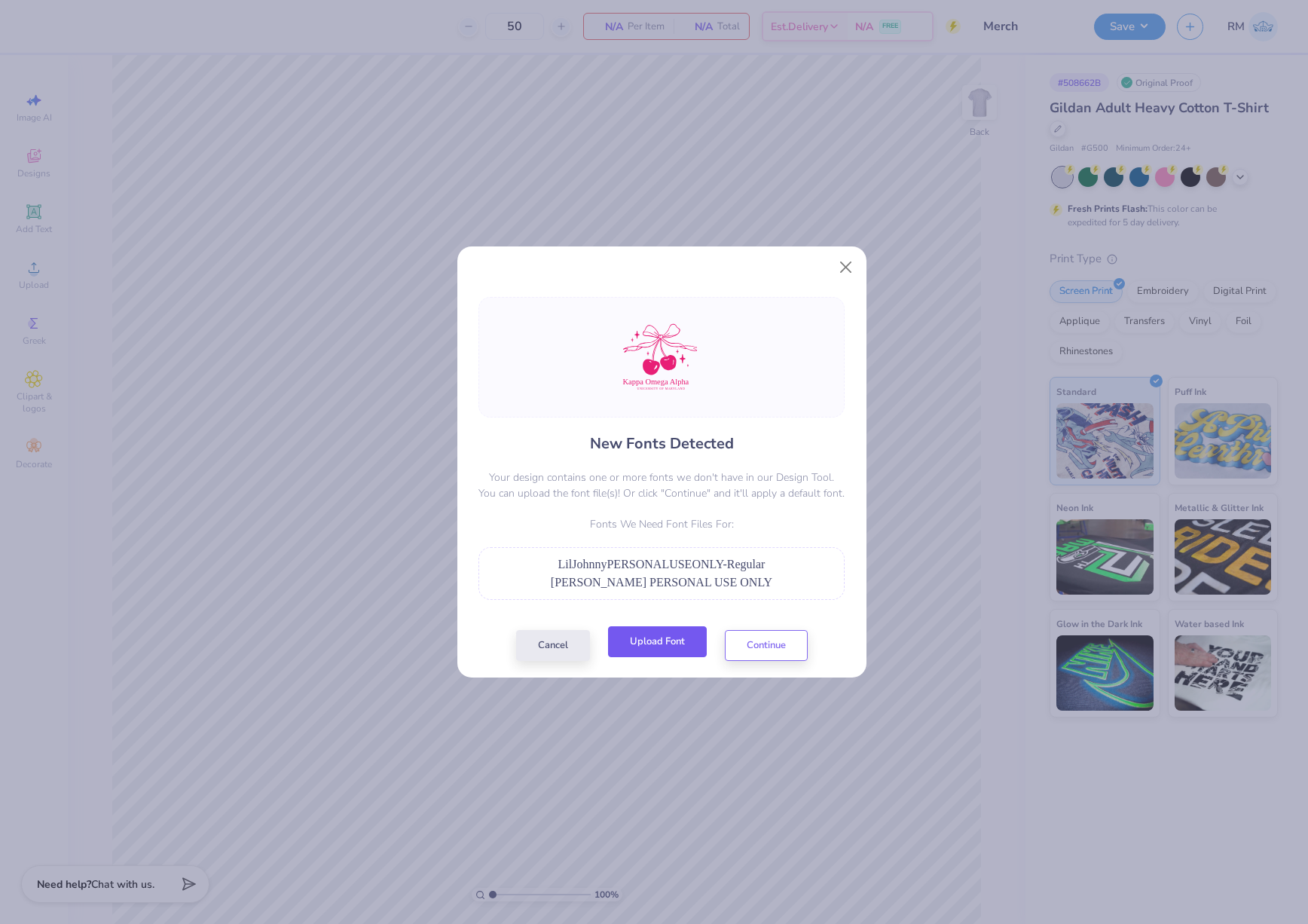
click at [666, 639] on button "Upload Font" at bounding box center [657, 641] width 99 height 31
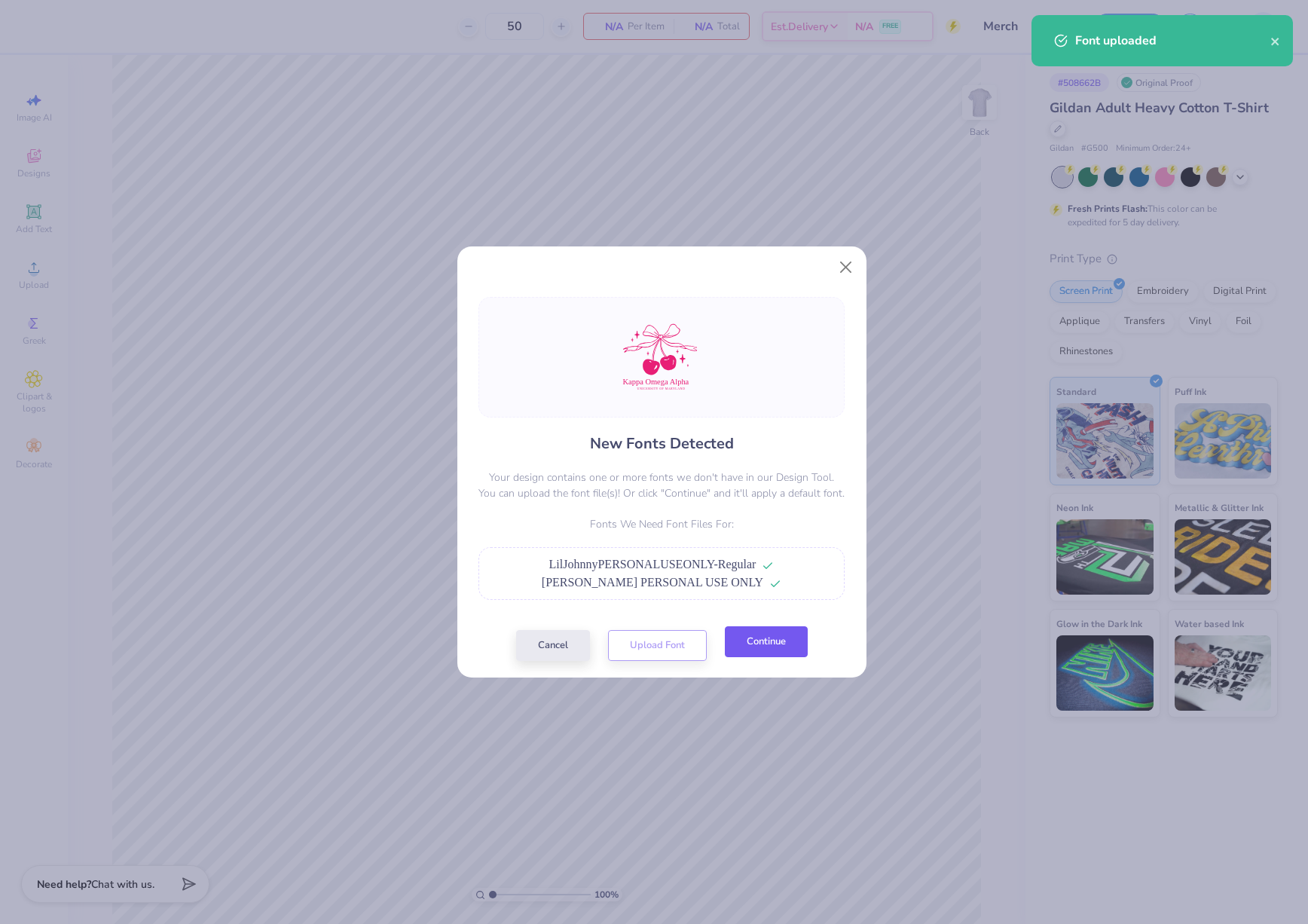
click at [763, 648] on button "Continue" at bounding box center [766, 641] width 83 height 31
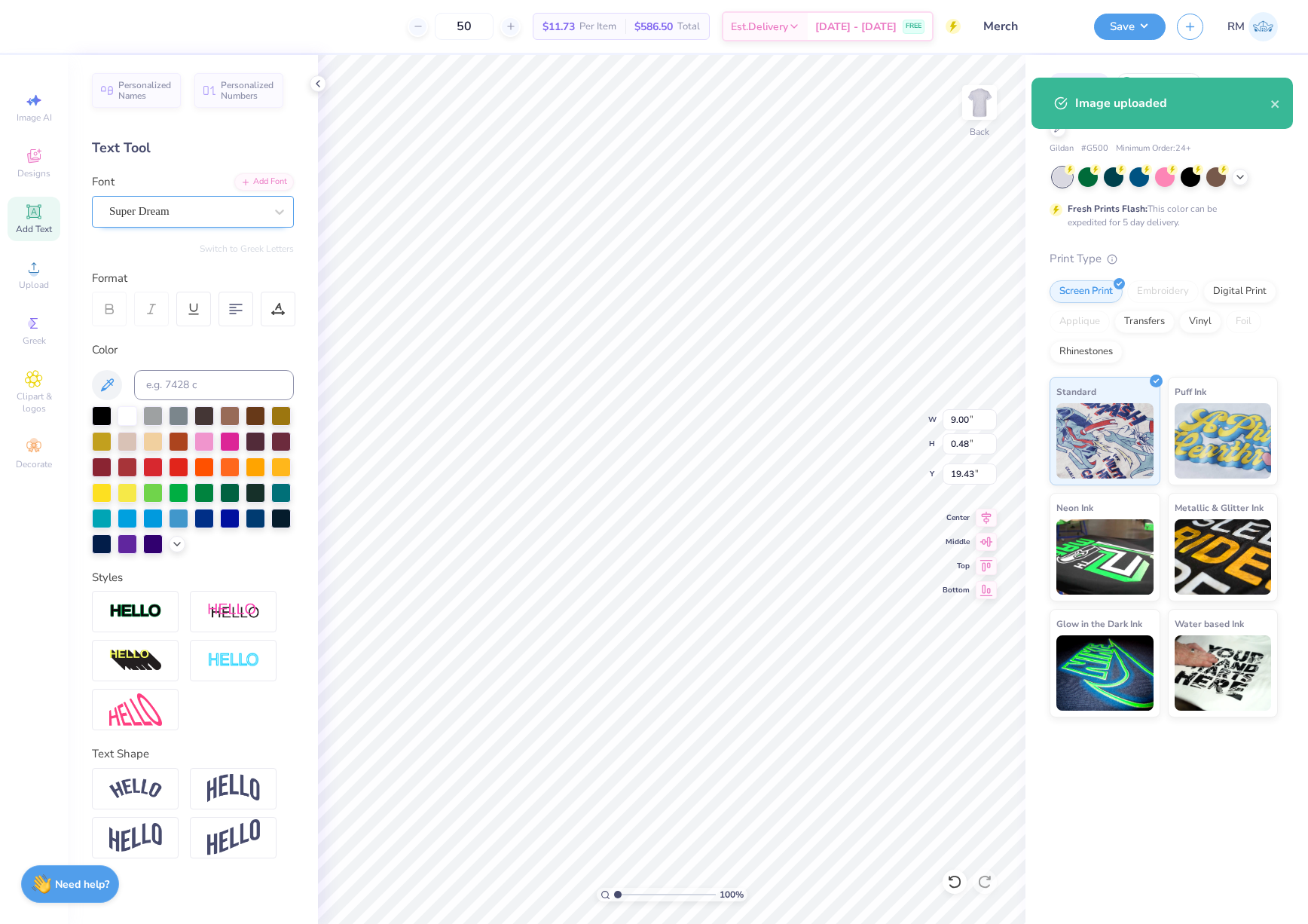
click at [178, 212] on div "Super Dream" at bounding box center [186, 211] width 158 height 23
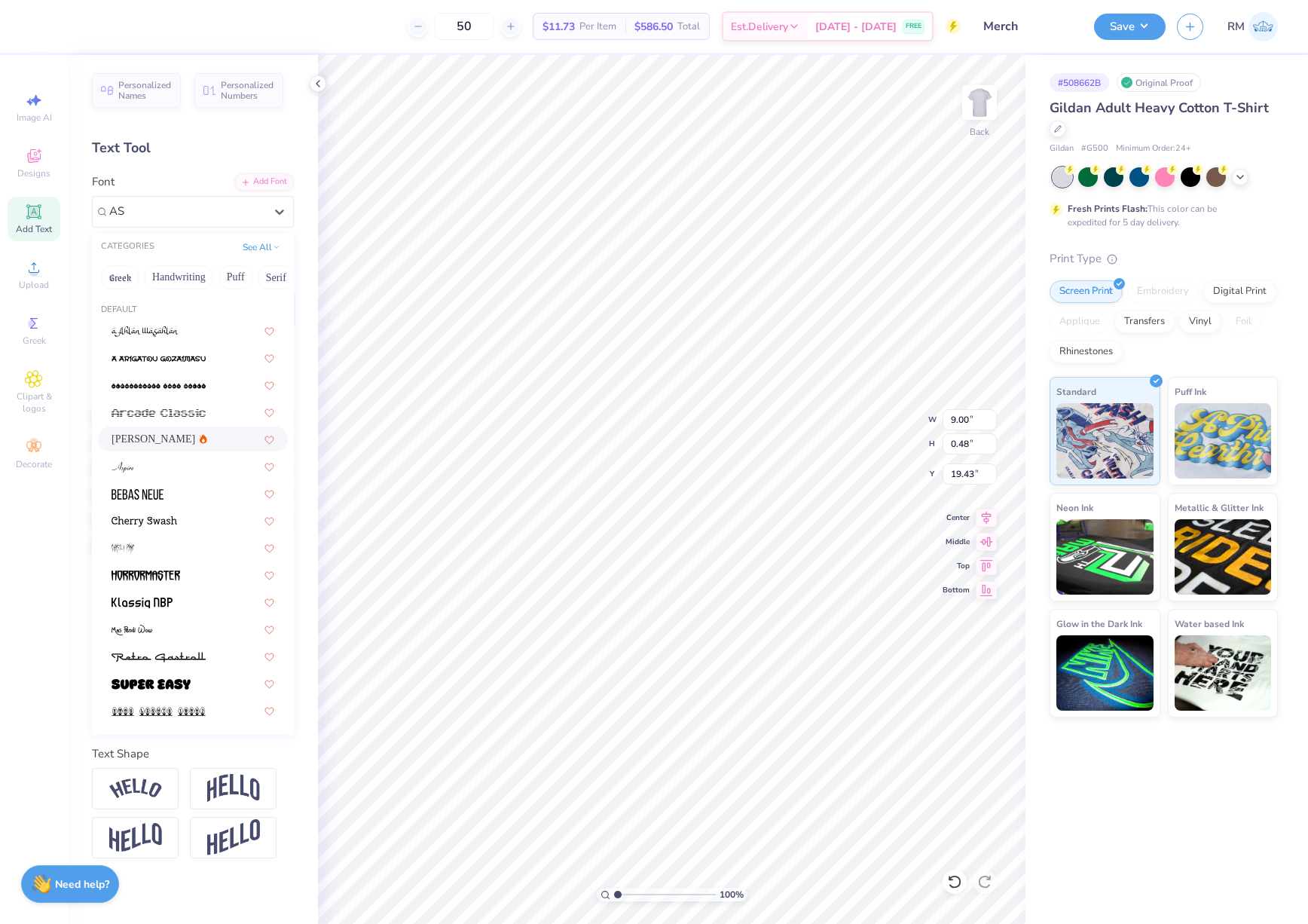
click at [199, 440] on div "[PERSON_NAME]" at bounding box center [193, 439] width 163 height 16
type input "AS"
type input "9.22"
type input "0.45"
type input "19.48"
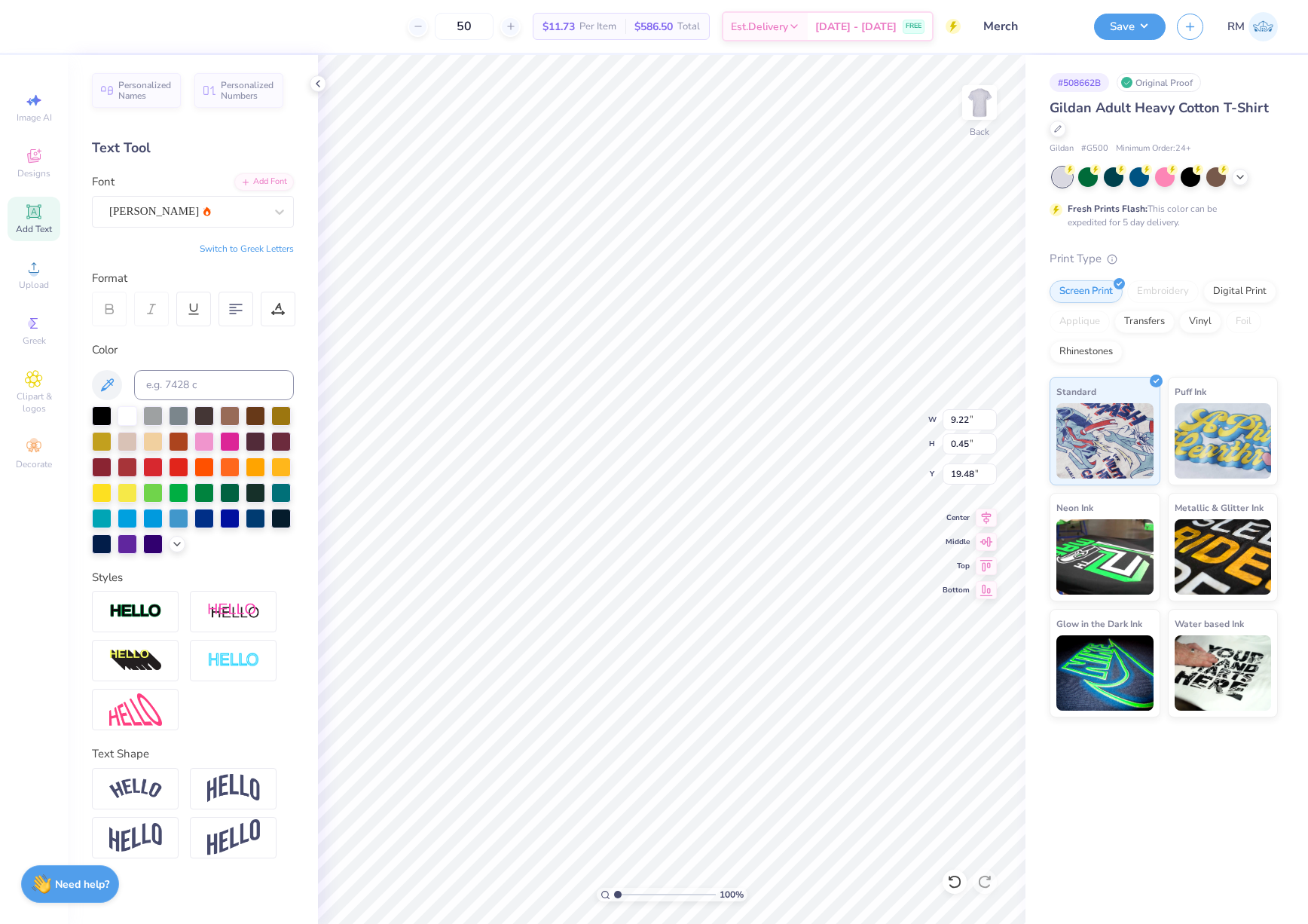
type input "14.08"
type input "1.47"
type input "17.63"
click at [217, 202] on div at bounding box center [187, 212] width 155 height 20
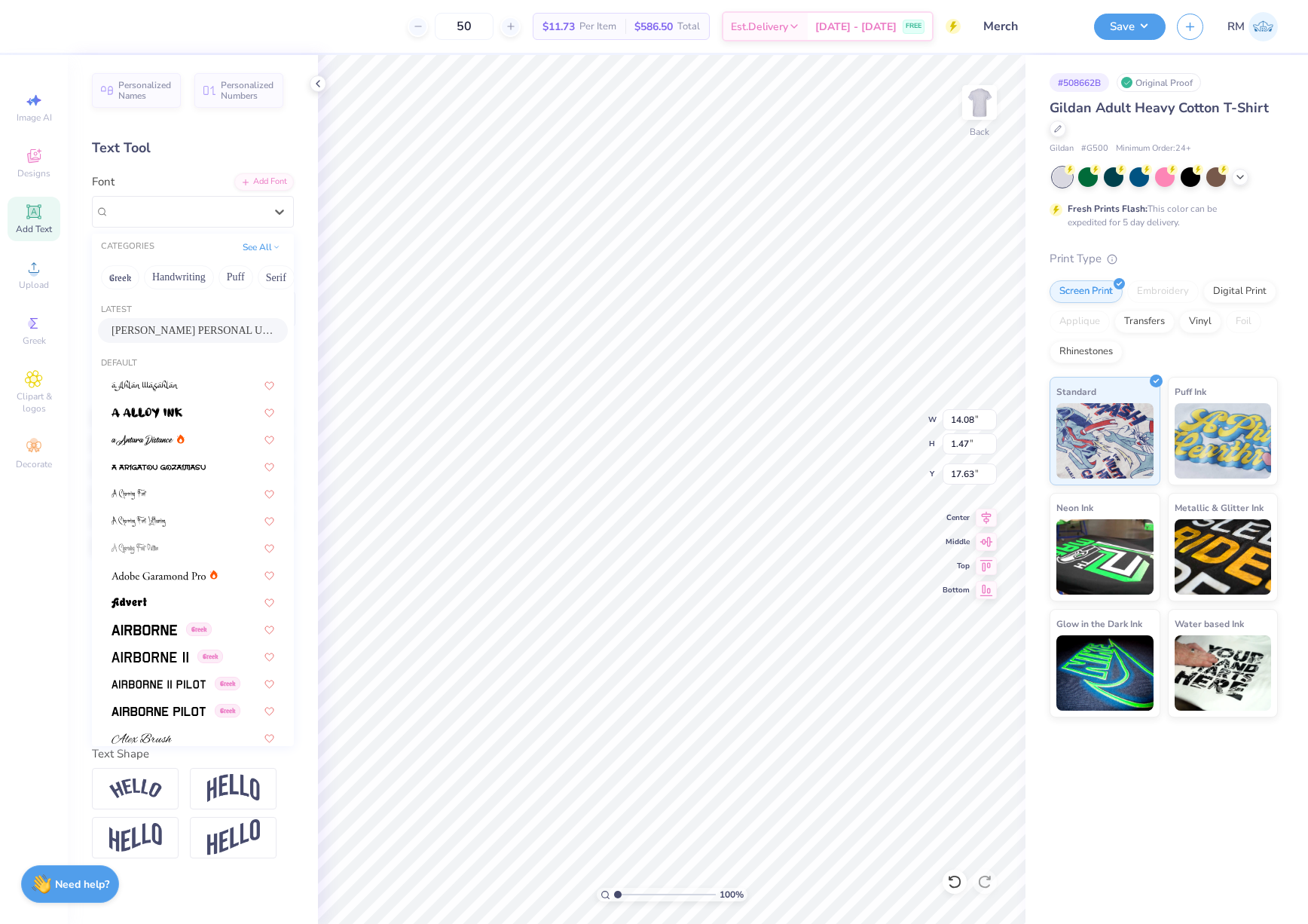
click at [202, 317] on div "Latest" at bounding box center [193, 310] width 201 height 13
click at [193, 330] on span "Lil Johnny PERSONAL USE ONLY" at bounding box center [193, 330] width 163 height 16
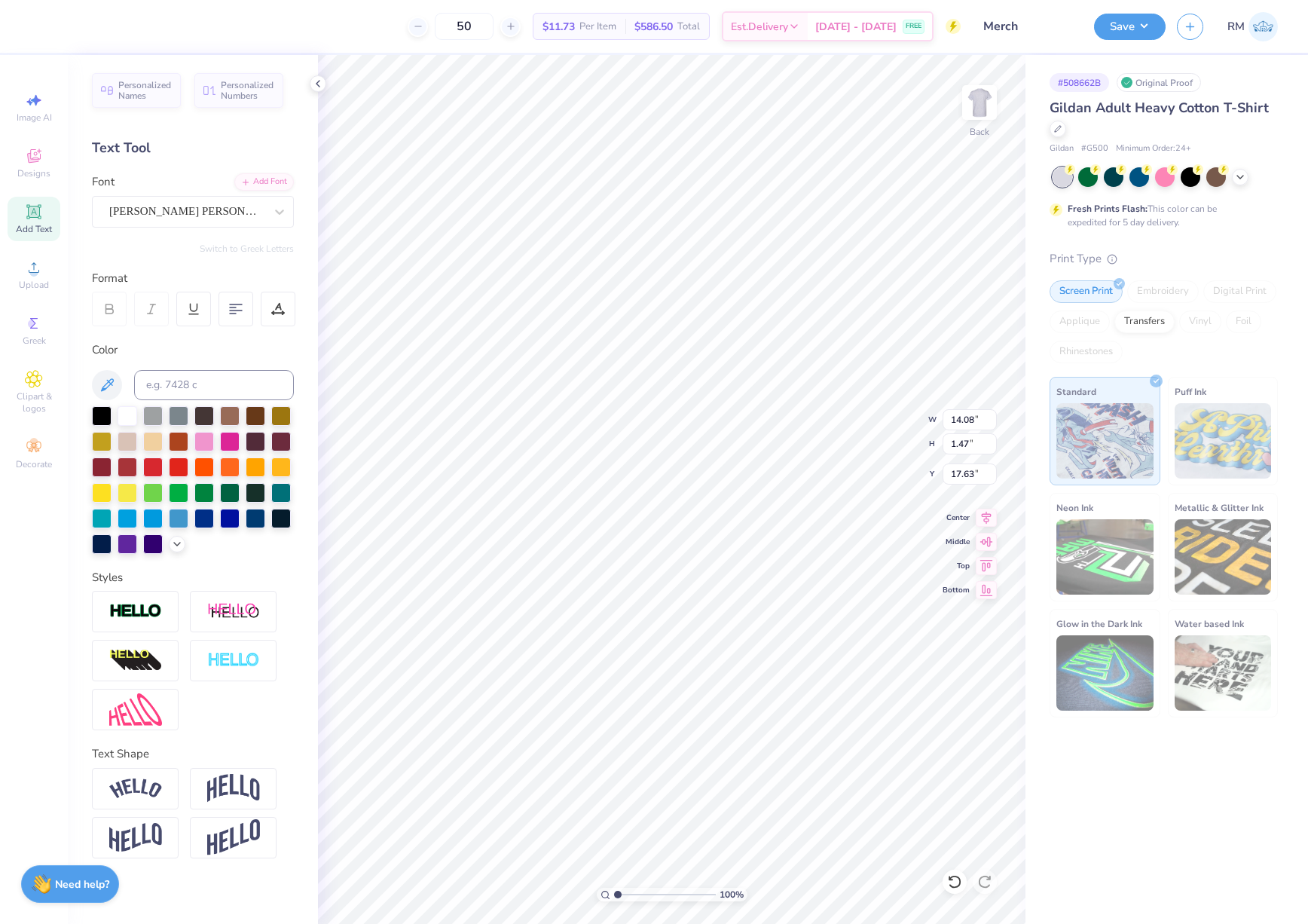
type input "15.02"
type input "2.00"
type input "17.31"
click at [989, 520] on icon at bounding box center [986, 515] width 21 height 18
type input "15.03"
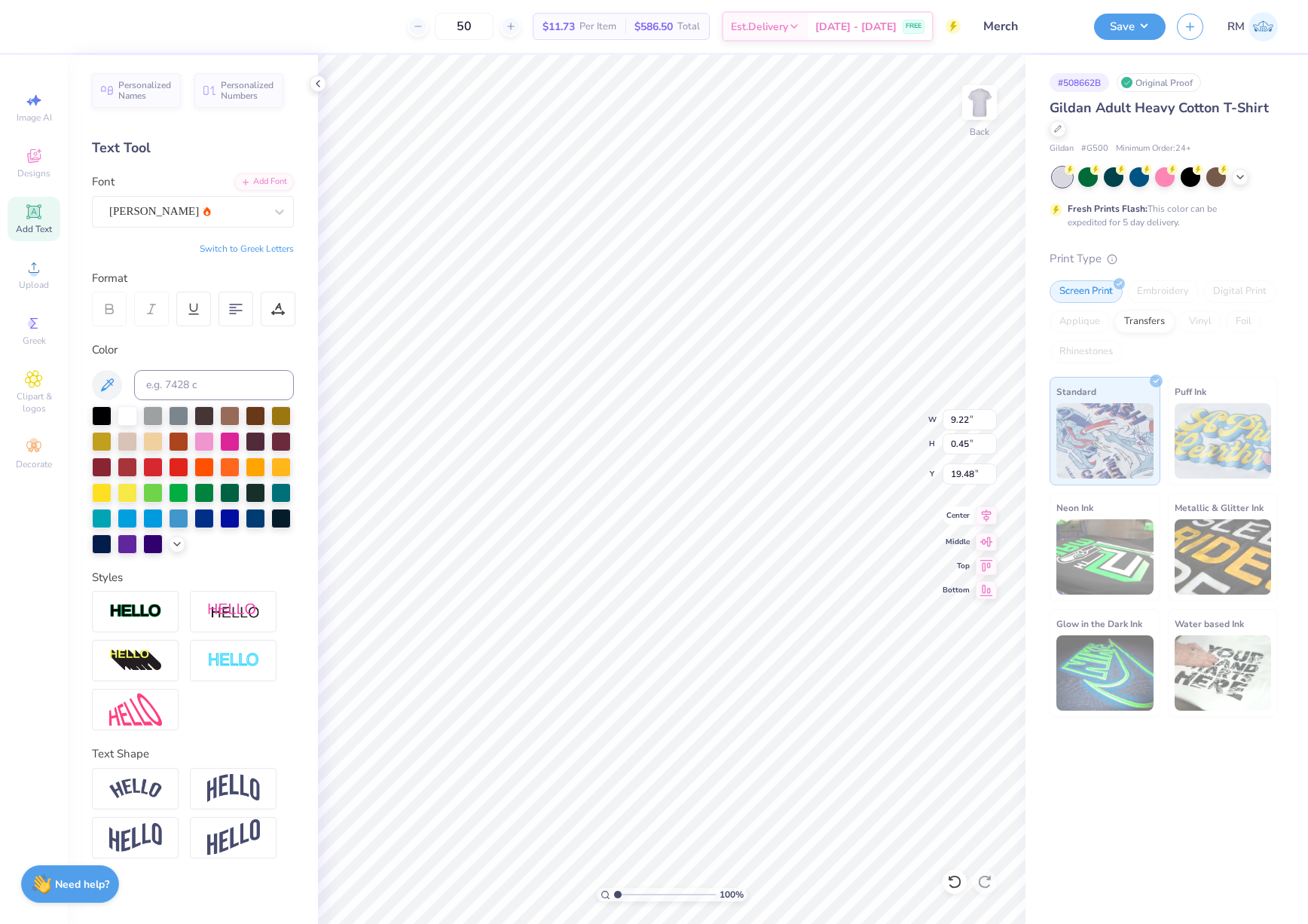
click at [987, 519] on icon at bounding box center [986, 515] width 9 height 13
type textarea "UNIVERSITY OF MARYLAND"
click at [971, 422] on input "15.03" at bounding box center [970, 419] width 55 height 21
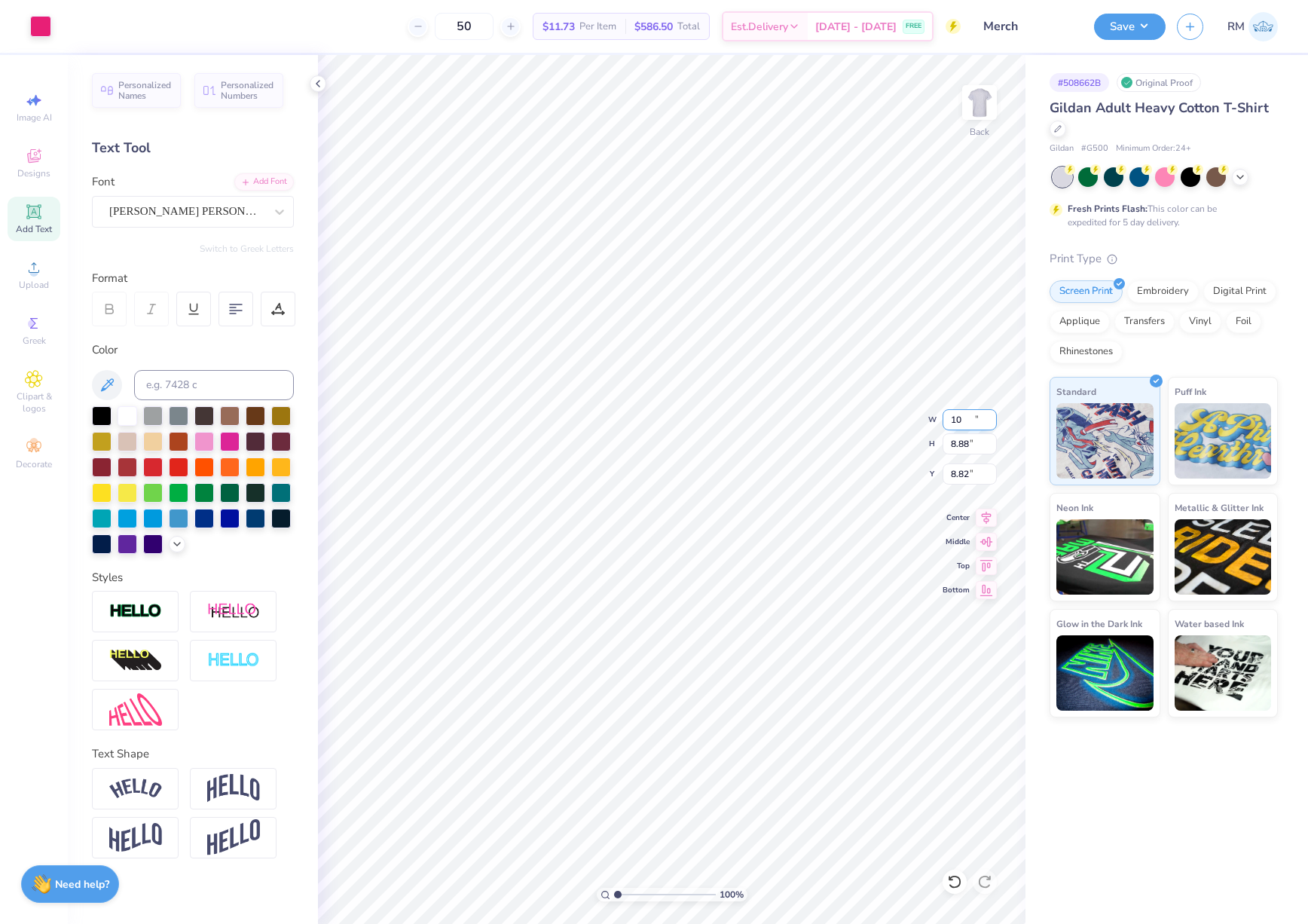
type input "10.00"
type input "8.88"
click at [957, 474] on input "8.82" at bounding box center [970, 474] width 55 height 21
type input "3.00"
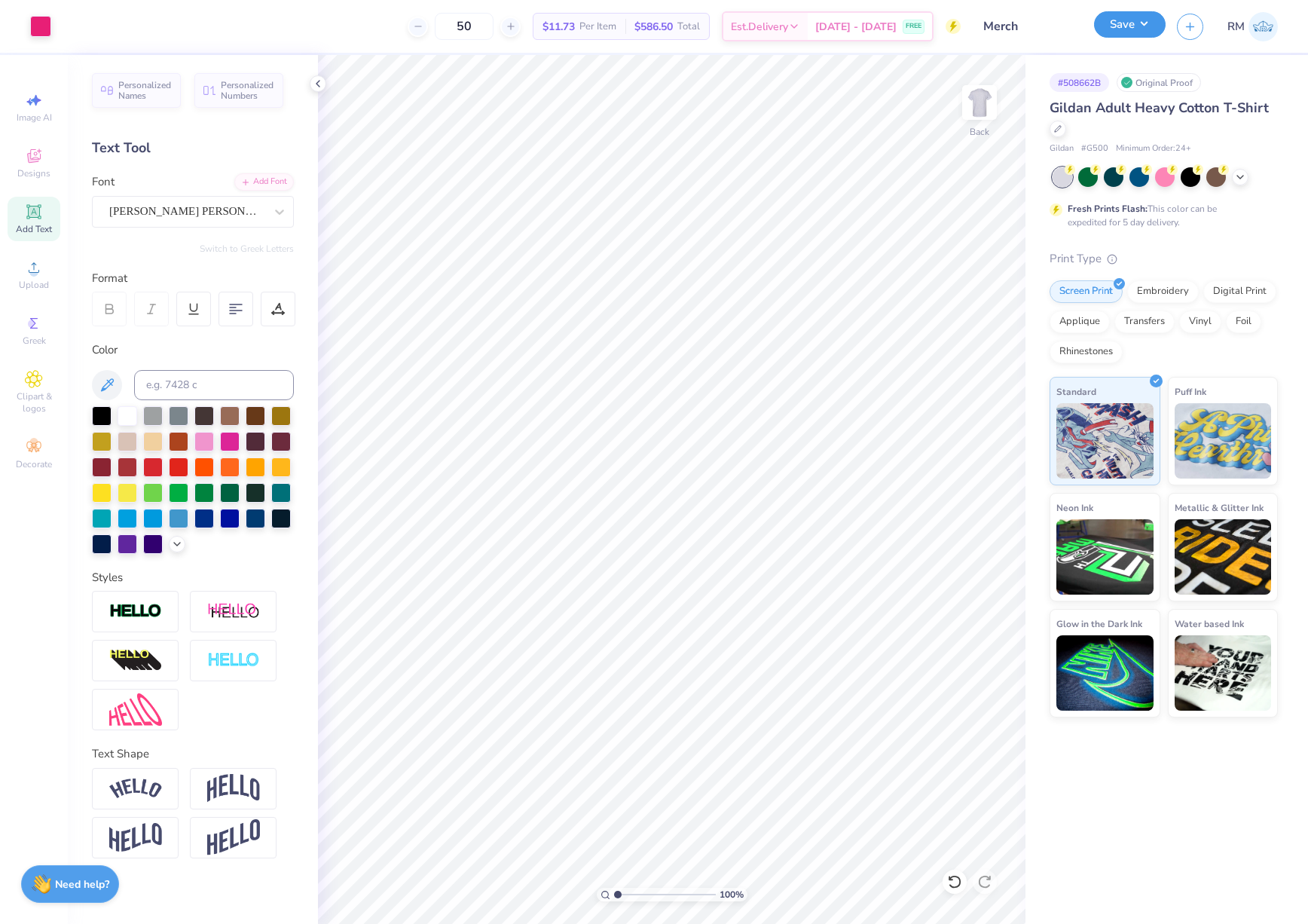
click at [1128, 32] on button "Save" at bounding box center [1130, 24] width 72 height 26
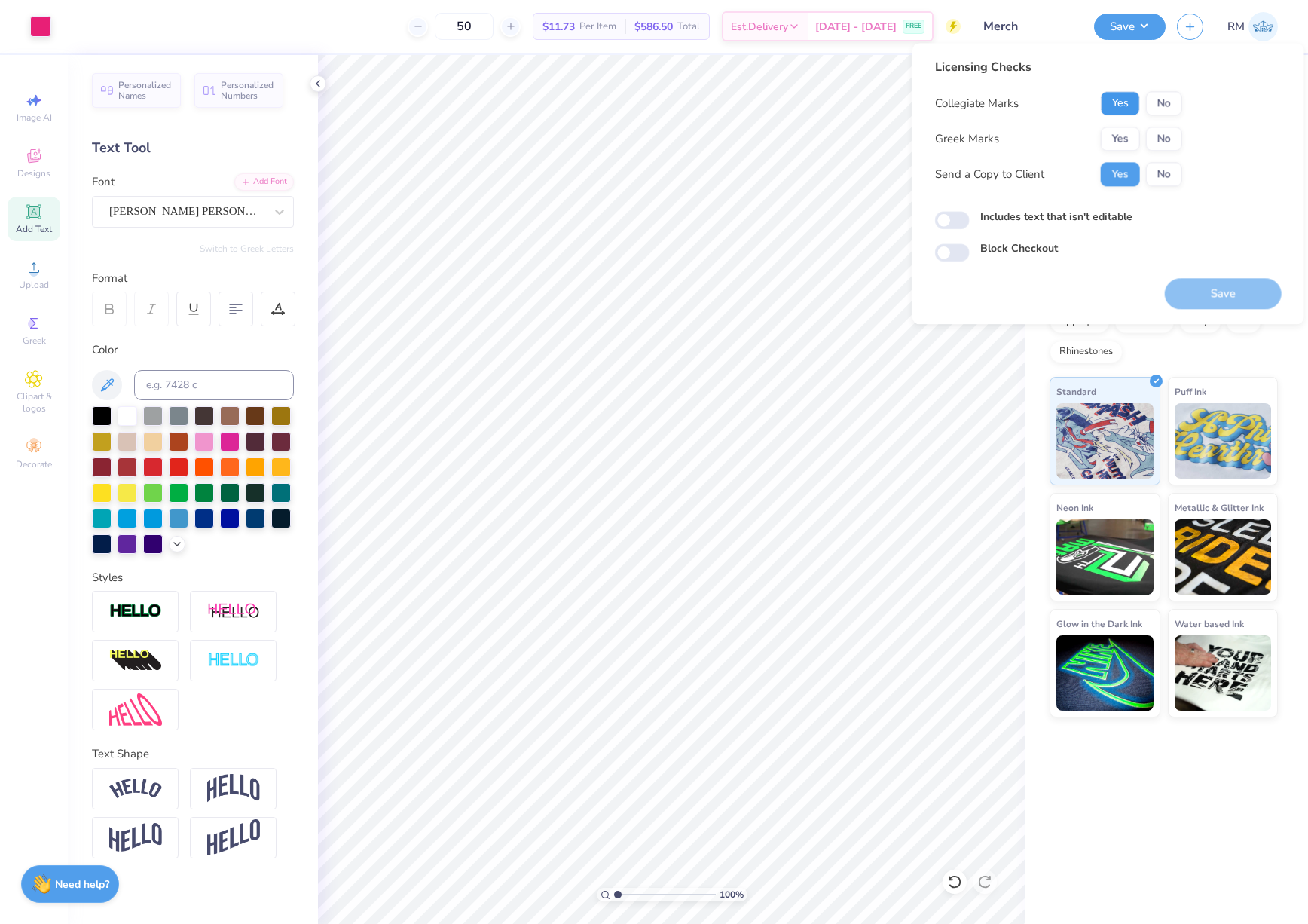
click at [1127, 106] on button "Yes" at bounding box center [1120, 103] width 39 height 24
click at [1122, 134] on button "Yes" at bounding box center [1120, 138] width 39 height 24
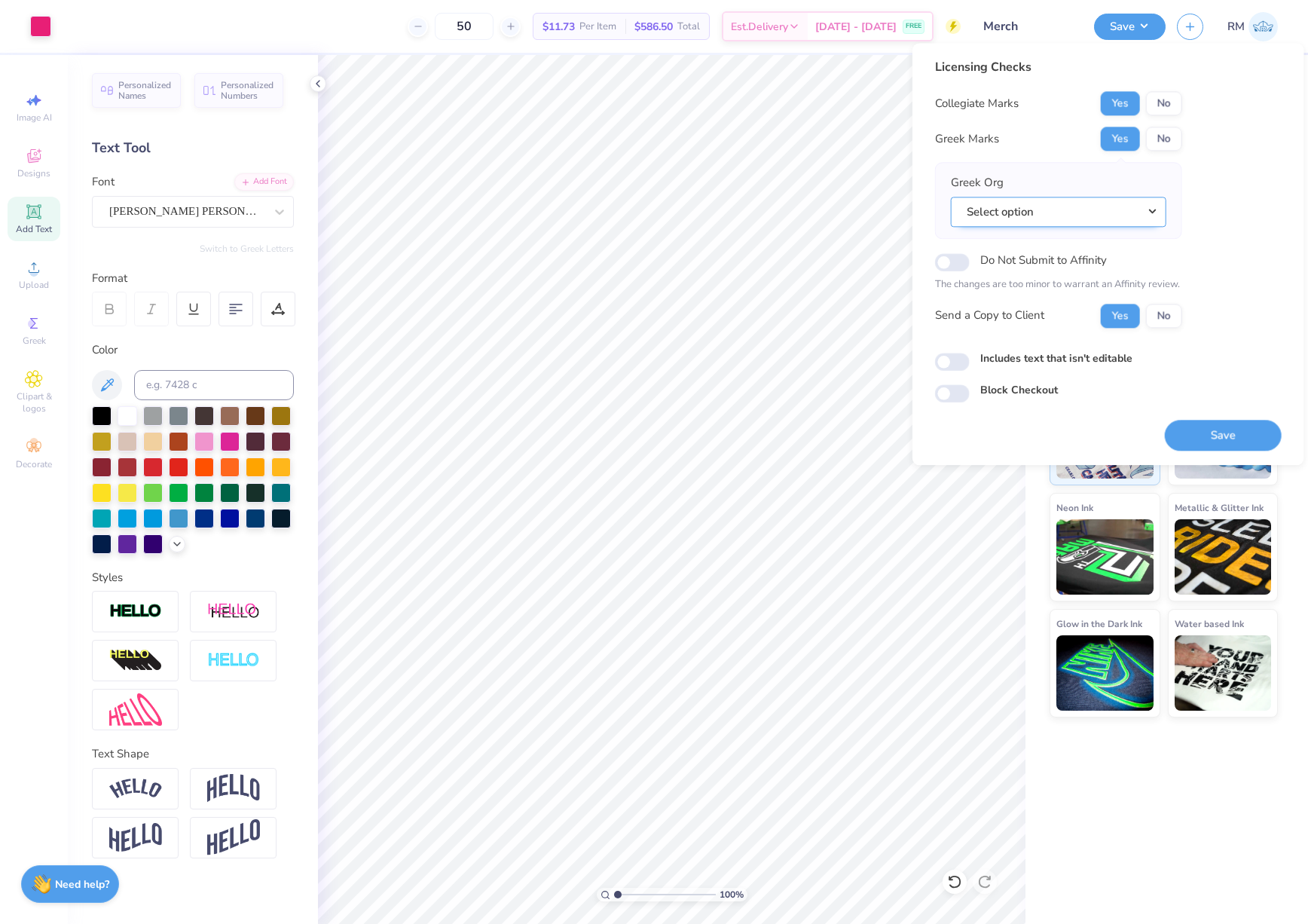
click at [1104, 221] on button "Select option" at bounding box center [1059, 212] width 215 height 31
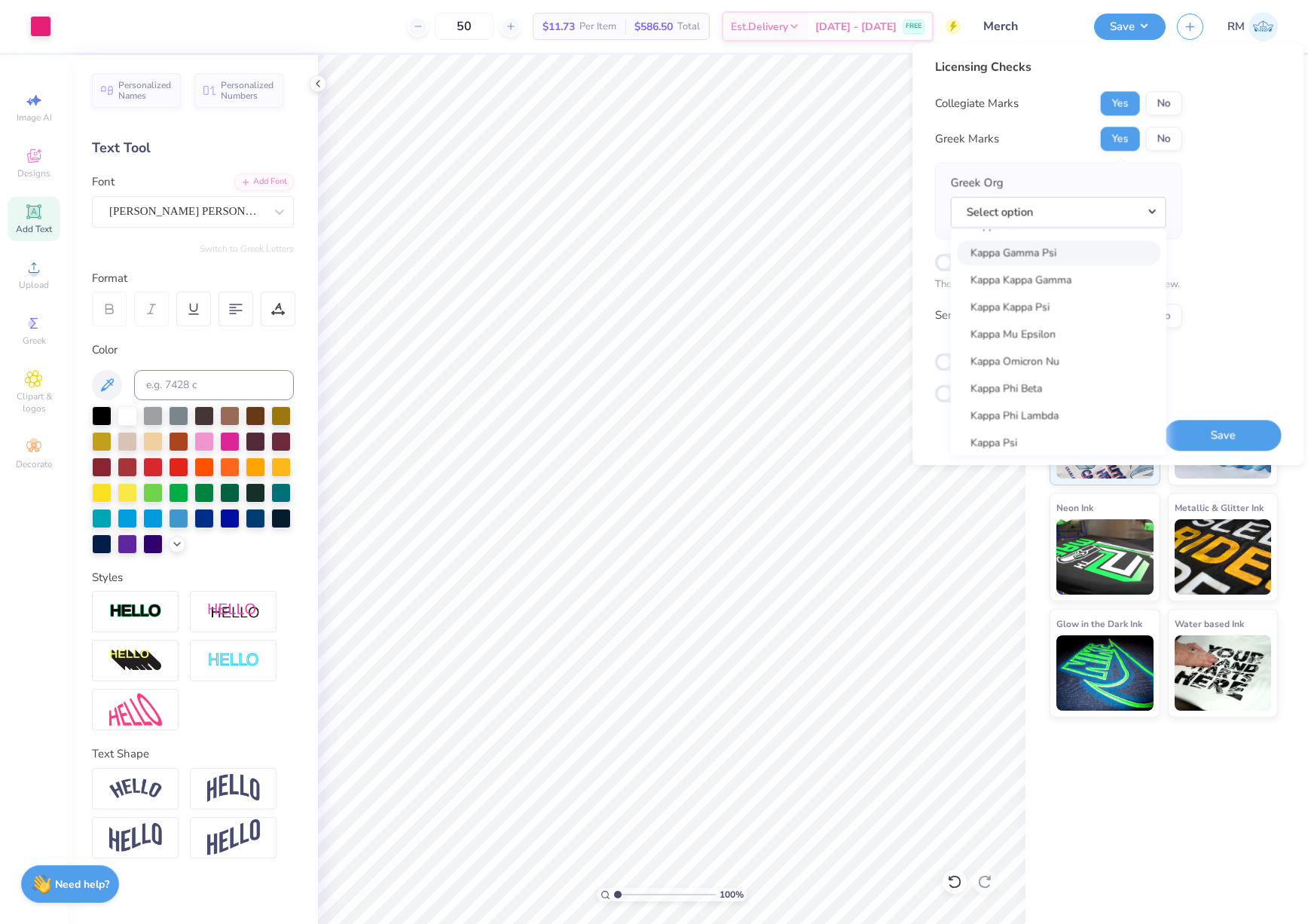
scroll to position [5613, 0]
click at [1170, 130] on button "No" at bounding box center [1164, 138] width 36 height 24
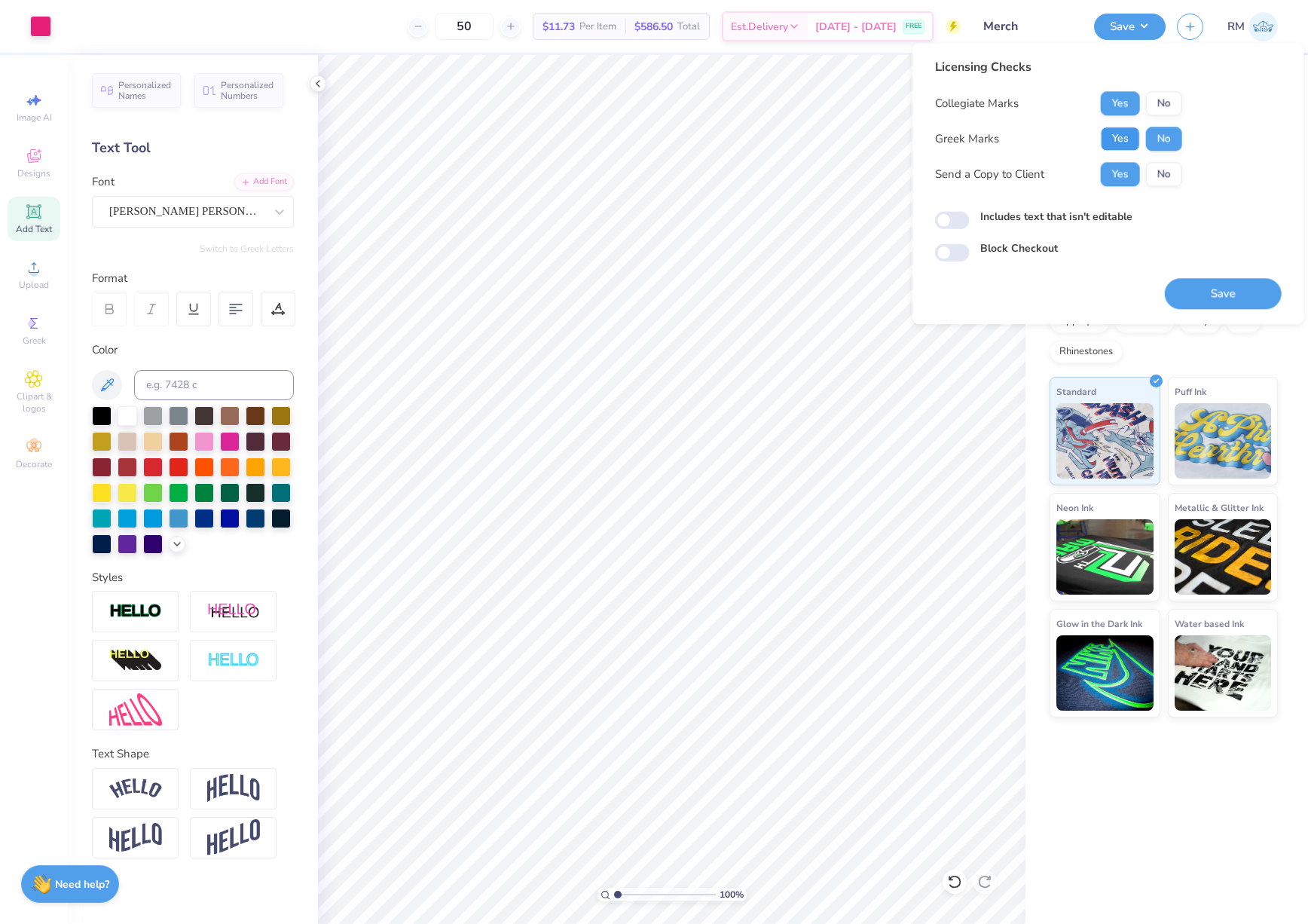
click at [1124, 137] on button "Yes" at bounding box center [1120, 138] width 39 height 24
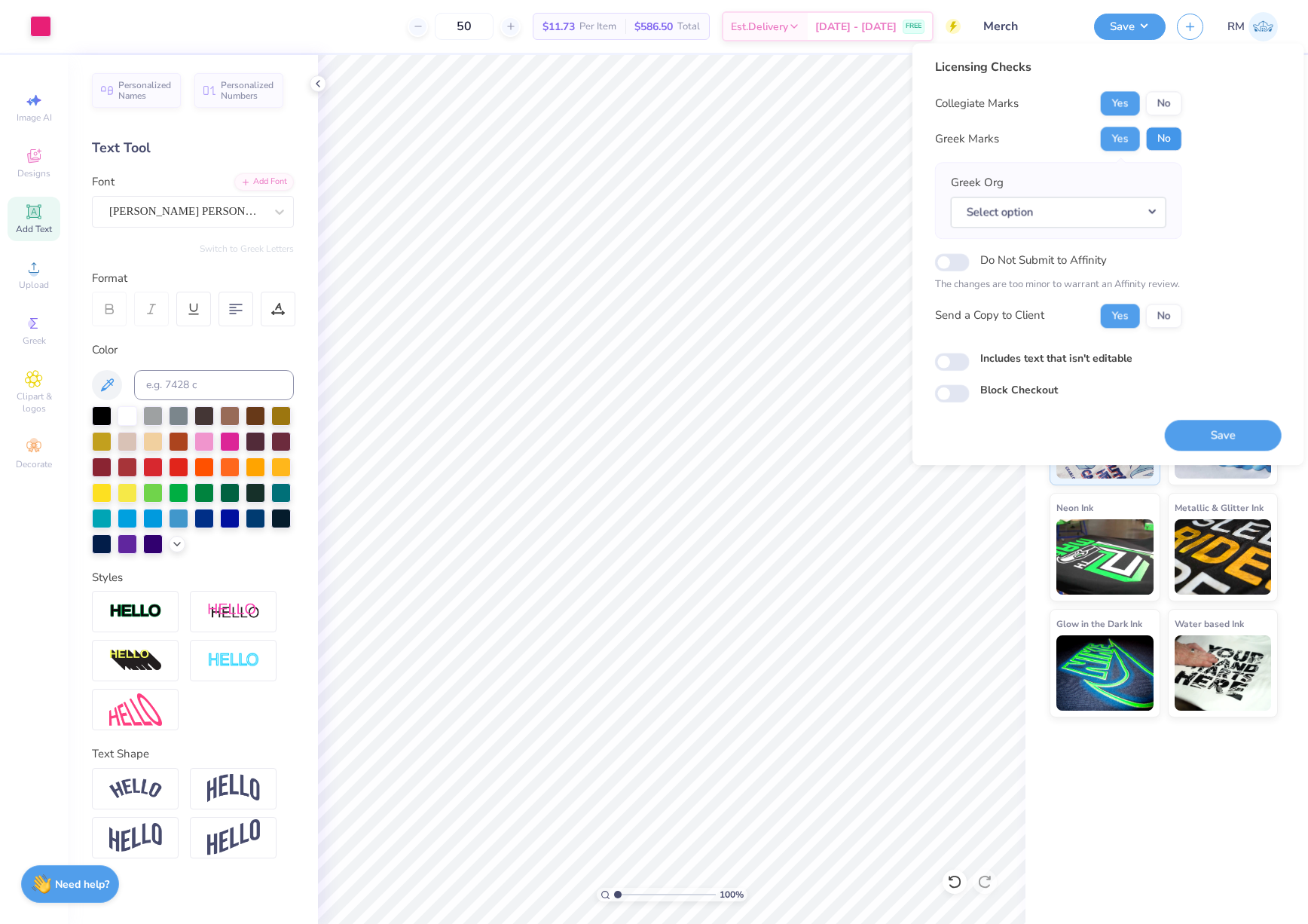
click at [1169, 140] on button "No" at bounding box center [1164, 138] width 36 height 24
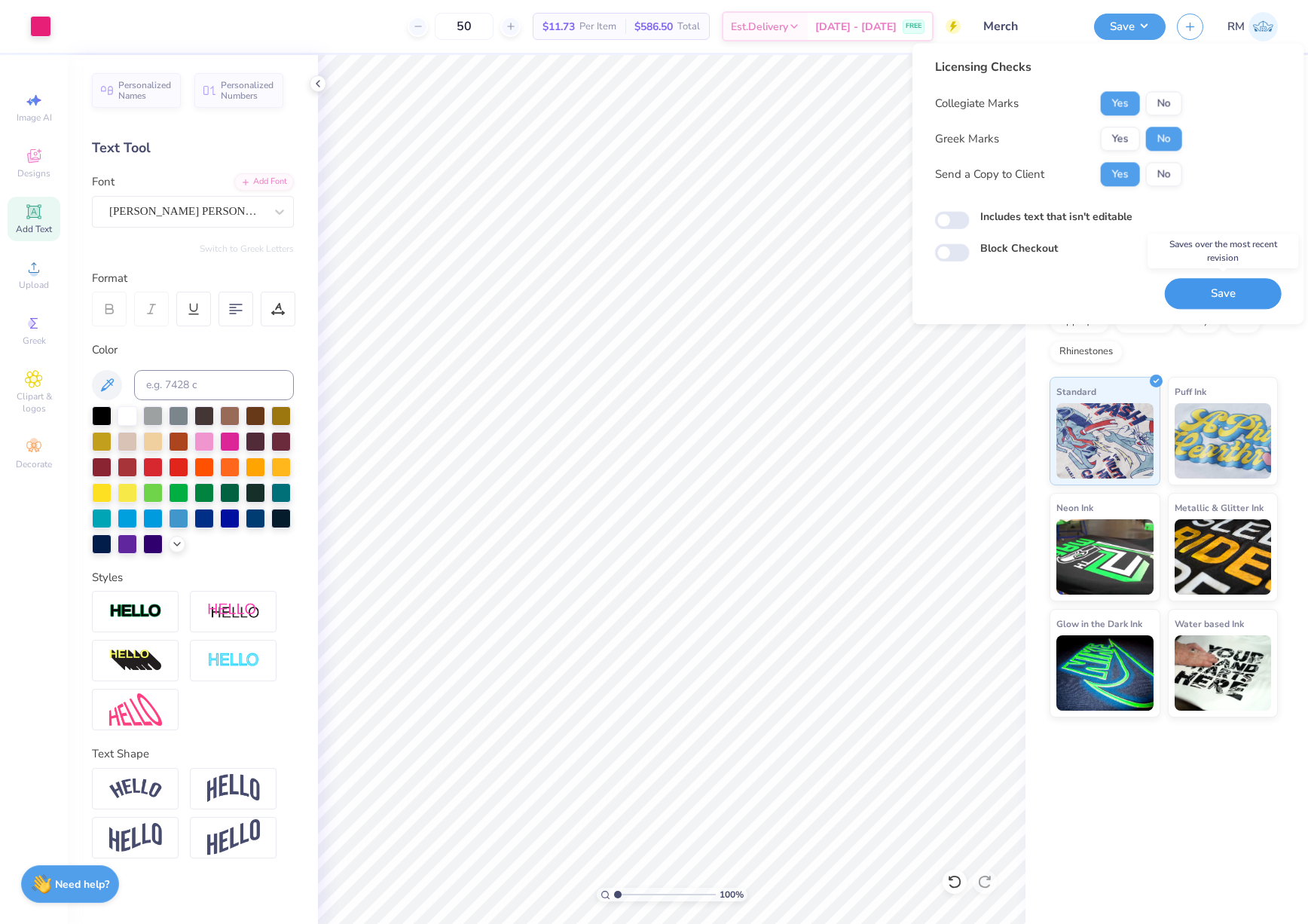
click at [1239, 287] on button "Save" at bounding box center [1223, 294] width 117 height 31
